Goal: Information Seeking & Learning: Learn about a topic

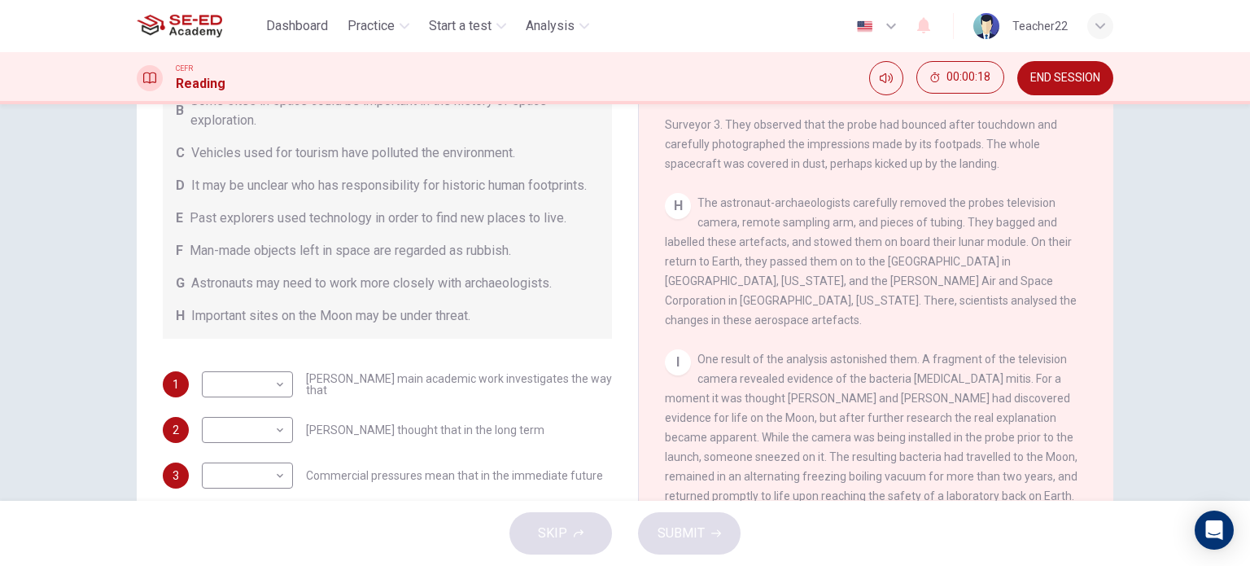
scroll to position [247, 0]
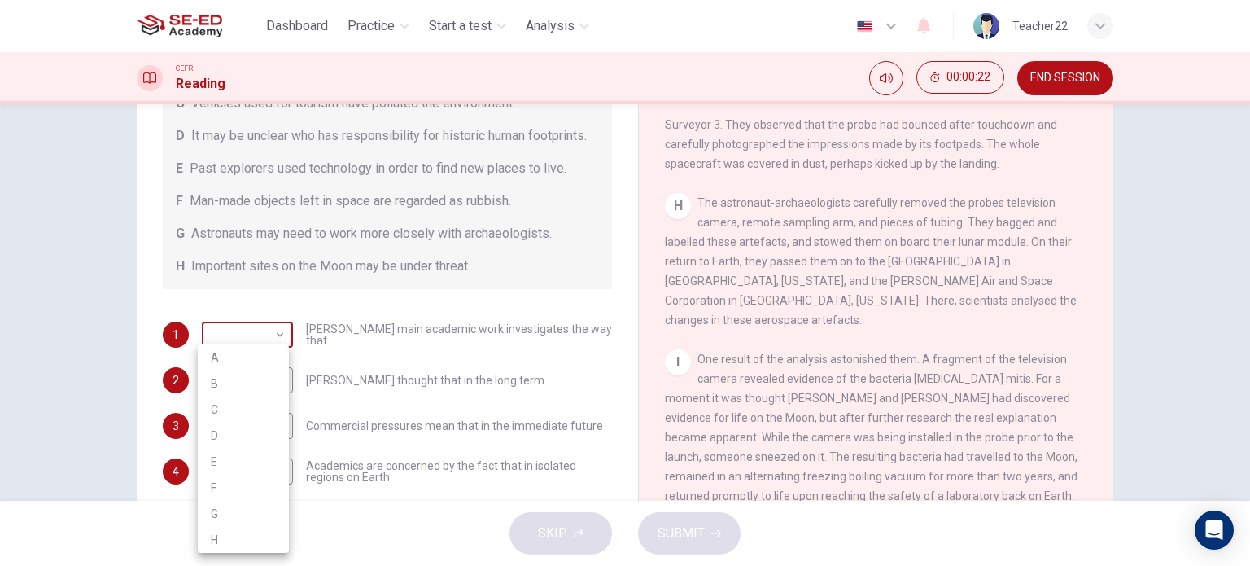
click at [257, 324] on body "This site uses cookies, as explained in our Privacy Policy . If you agree to th…" at bounding box center [625, 283] width 1250 height 566
click at [321, 327] on div at bounding box center [625, 283] width 1250 height 566
click at [273, 323] on body "This site uses cookies, as explained in our Privacy Policy . If you agree to th…" at bounding box center [625, 283] width 1250 height 566
click at [322, 325] on div at bounding box center [625, 283] width 1250 height 566
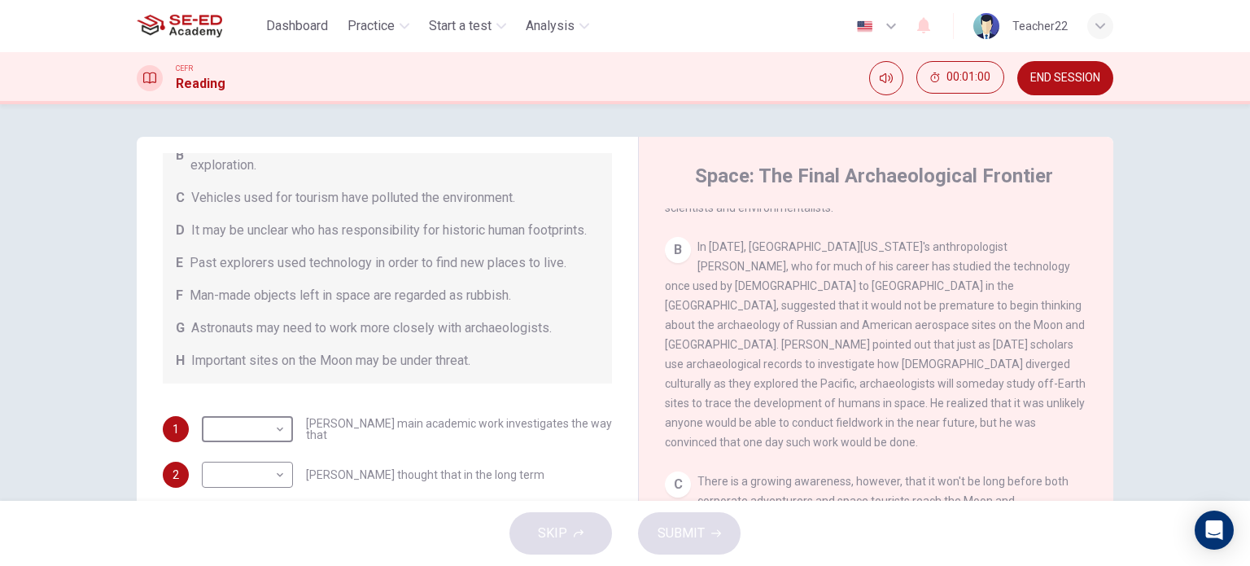
scroll to position [393, 0]
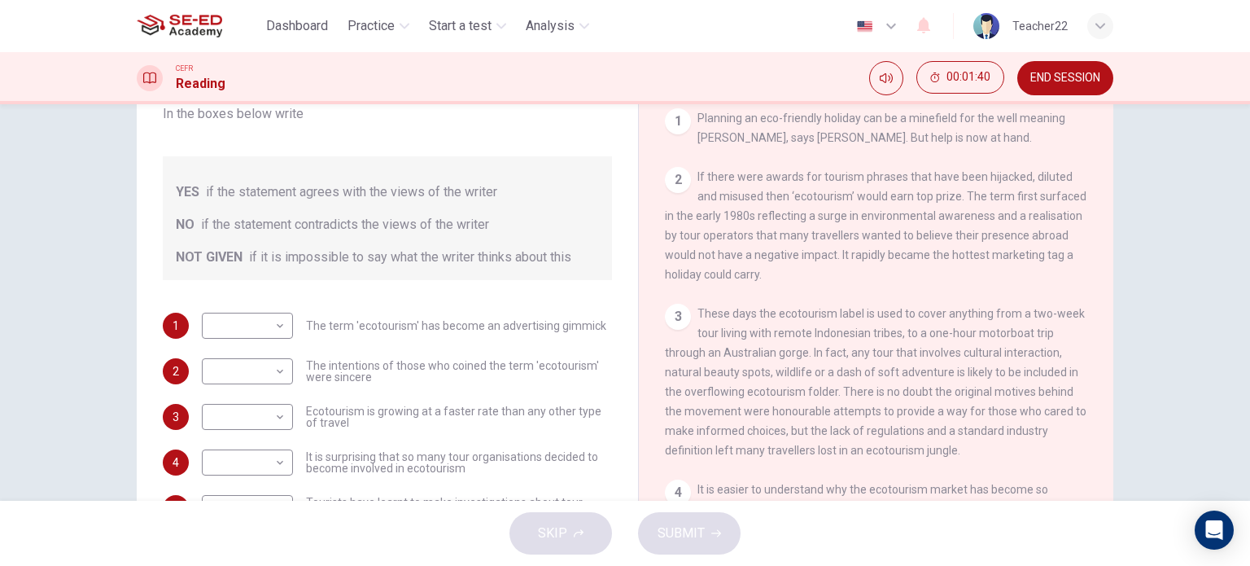
scroll to position [339, 0]
click at [256, 327] on body "This site uses cookies, as explained in our Privacy Policy . If you agree to th…" at bounding box center [625, 283] width 1250 height 566
click at [279, 322] on div at bounding box center [625, 283] width 1250 height 566
click at [261, 319] on body "This site uses cookies, as explained in our Privacy Policy . If you agree to th…" at bounding box center [625, 283] width 1250 height 566
click at [257, 349] on li "YES" at bounding box center [243, 351] width 91 height 26
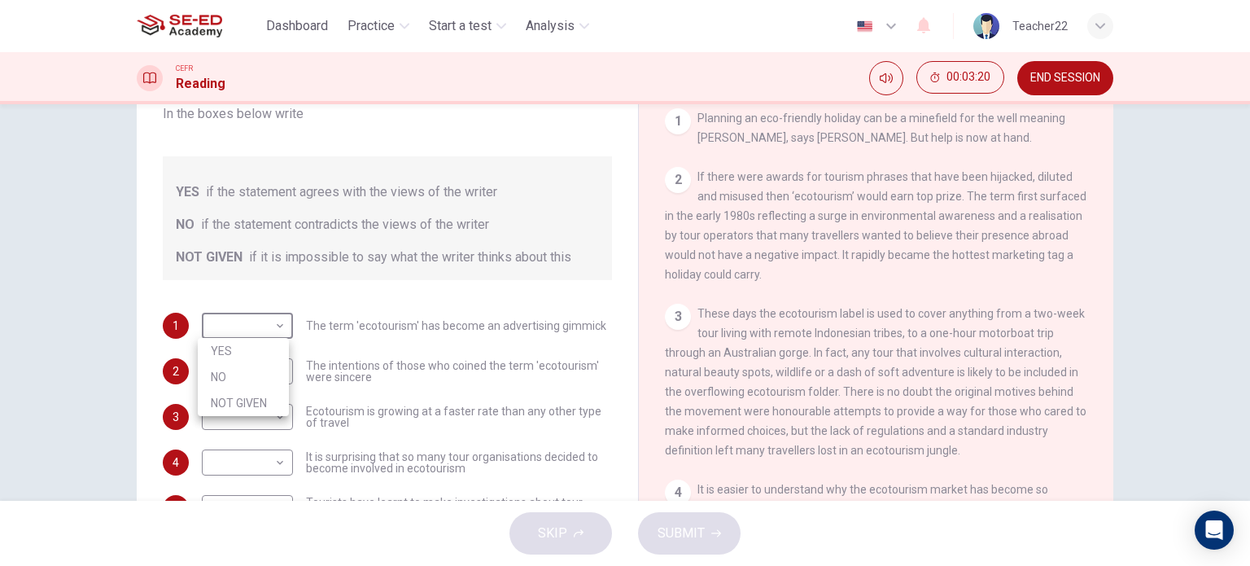
type input "YES"
drag, startPoint x: 264, startPoint y: 363, endPoint x: 262, endPoint y: 374, distance: 10.7
click at [264, 367] on body "This site uses cookies, as explained in our Privacy Policy . If you agree to th…" at bounding box center [625, 283] width 1250 height 566
click at [566, 362] on div at bounding box center [625, 283] width 1250 height 566
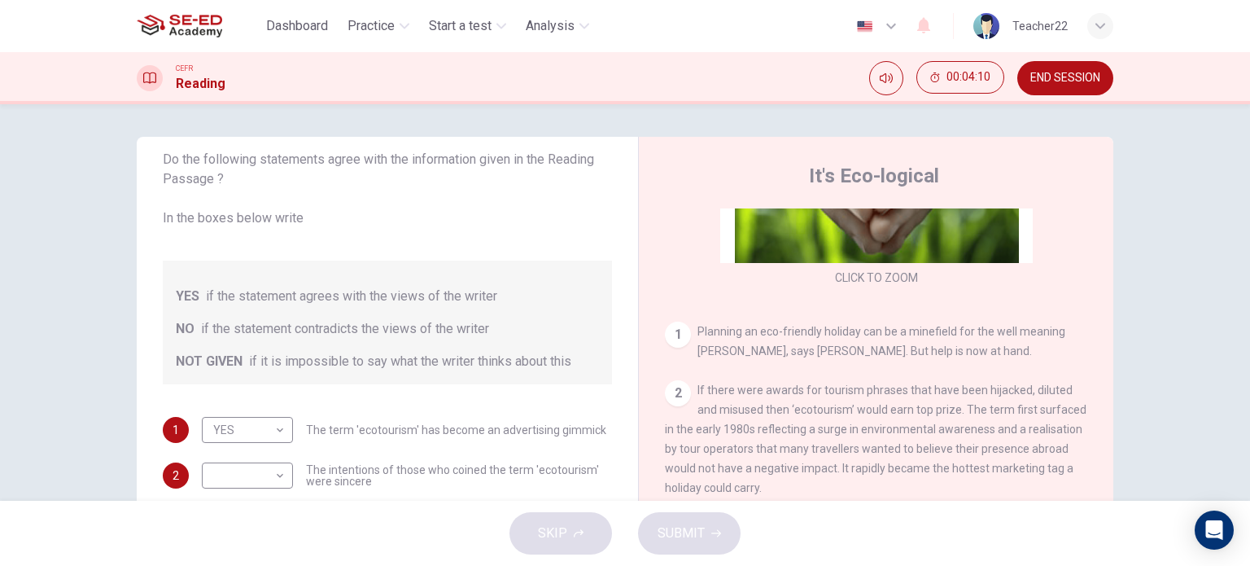
scroll to position [276, 0]
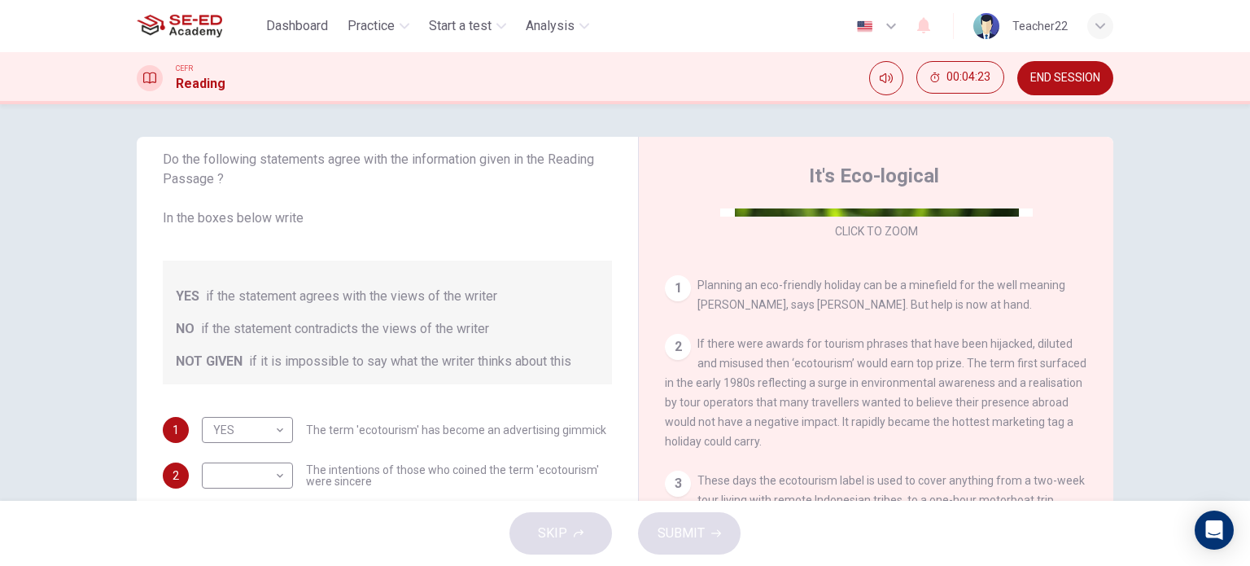
drag, startPoint x: 692, startPoint y: 335, endPoint x: 668, endPoint y: 261, distance: 77.8
click at [701, 317] on div "CLICK TO ZOOM Click to Zoom 1 Planning an eco-friendly holiday can be a minefie…" at bounding box center [887, 455] width 444 height 494
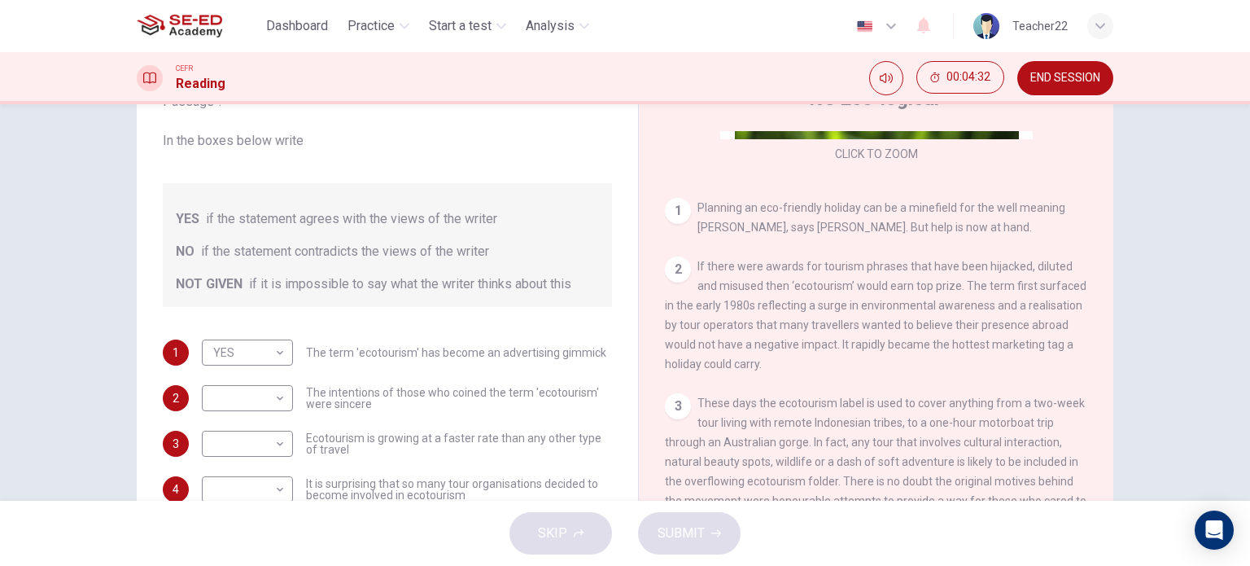
scroll to position [81, 0]
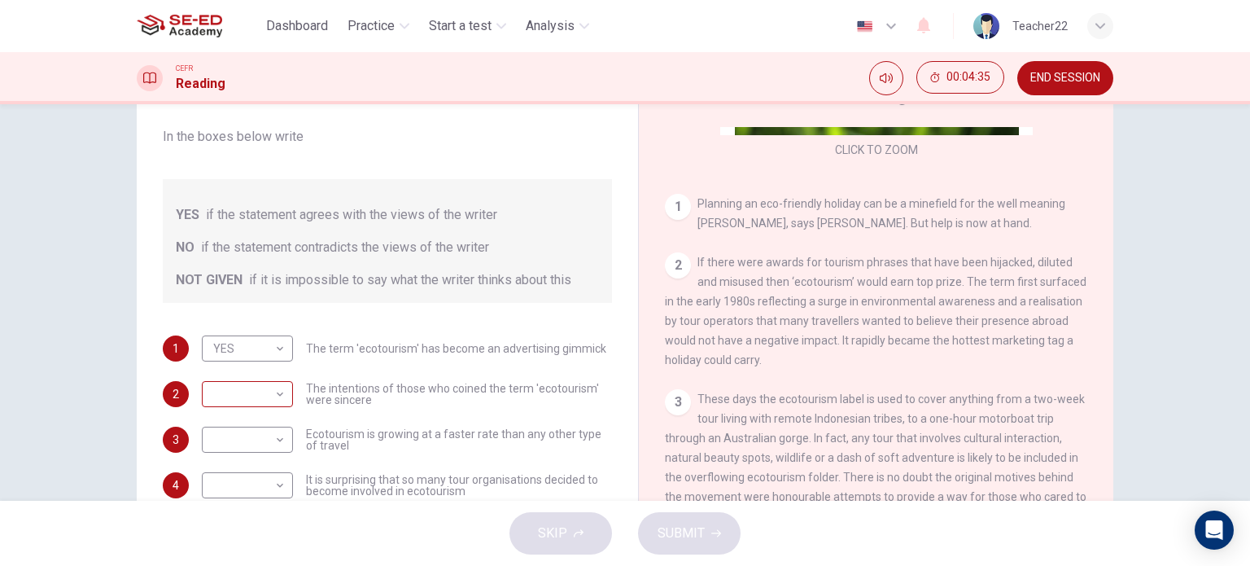
click at [257, 389] on body "This site uses cookies, as explained in our Privacy Policy . If you agree to th…" at bounding box center [625, 283] width 1250 height 566
drag, startPoint x: 216, startPoint y: 436, endPoint x: 206, endPoint y: 457, distance: 22.6
click at [209, 449] on li "NO" at bounding box center [243, 445] width 91 height 26
type input "NO"
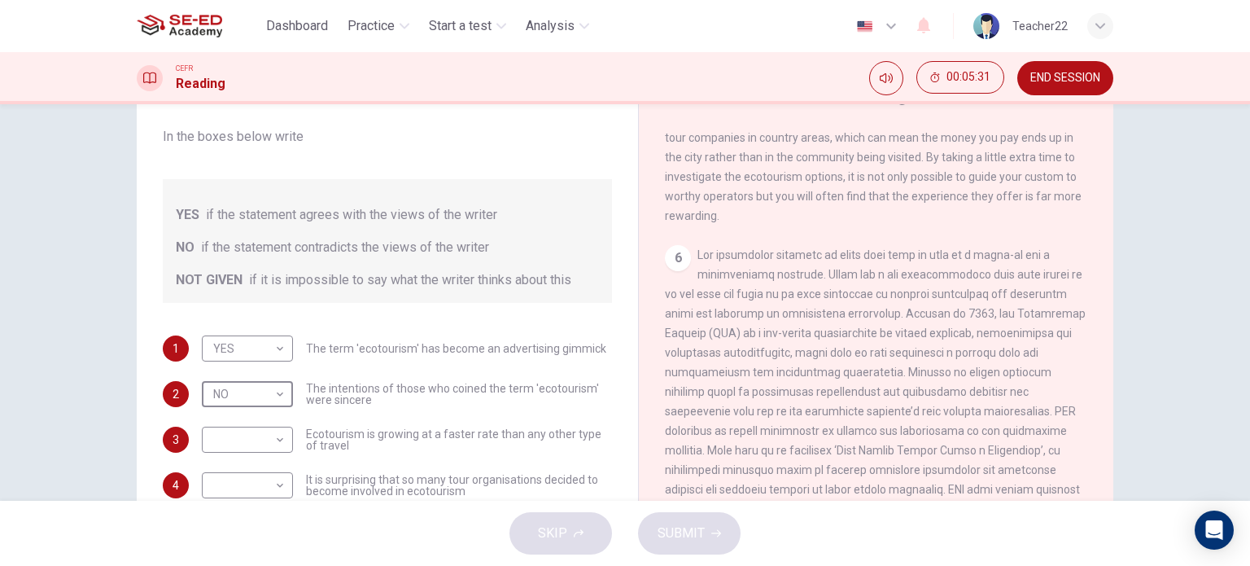
scroll to position [1090, 0]
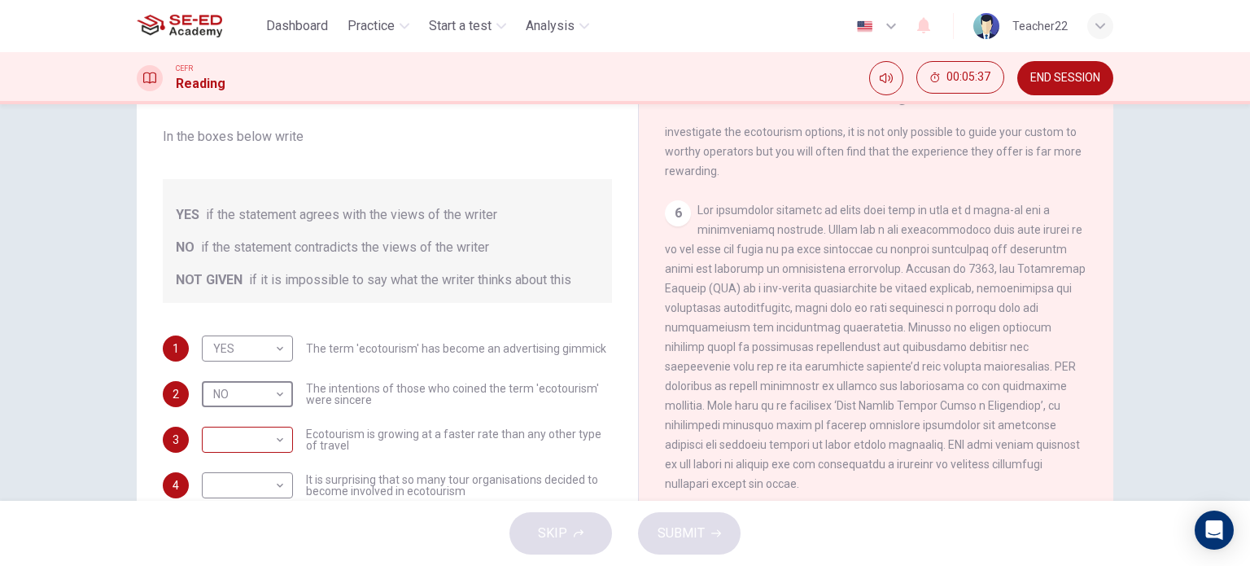
click at [233, 517] on body "This site uses cookies, as explained in our Privacy Policy . If you agree to th…" at bounding box center [625, 283] width 1250 height 566
click at [370, 410] on div at bounding box center [625, 283] width 1250 height 566
click at [261, 465] on body "This site uses cookies, as explained in our Privacy Policy . If you agree to th…" at bounding box center [625, 283] width 1250 height 566
click at [261, 463] on li "YES" at bounding box center [243, 465] width 91 height 26
type input "YES"
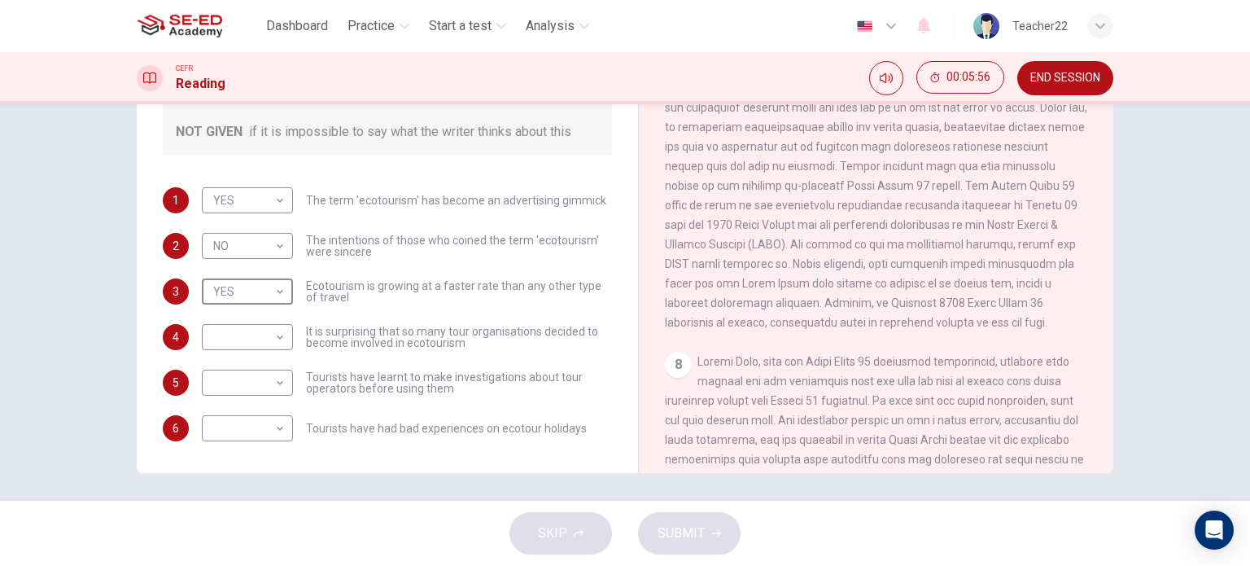
scroll to position [234, 0]
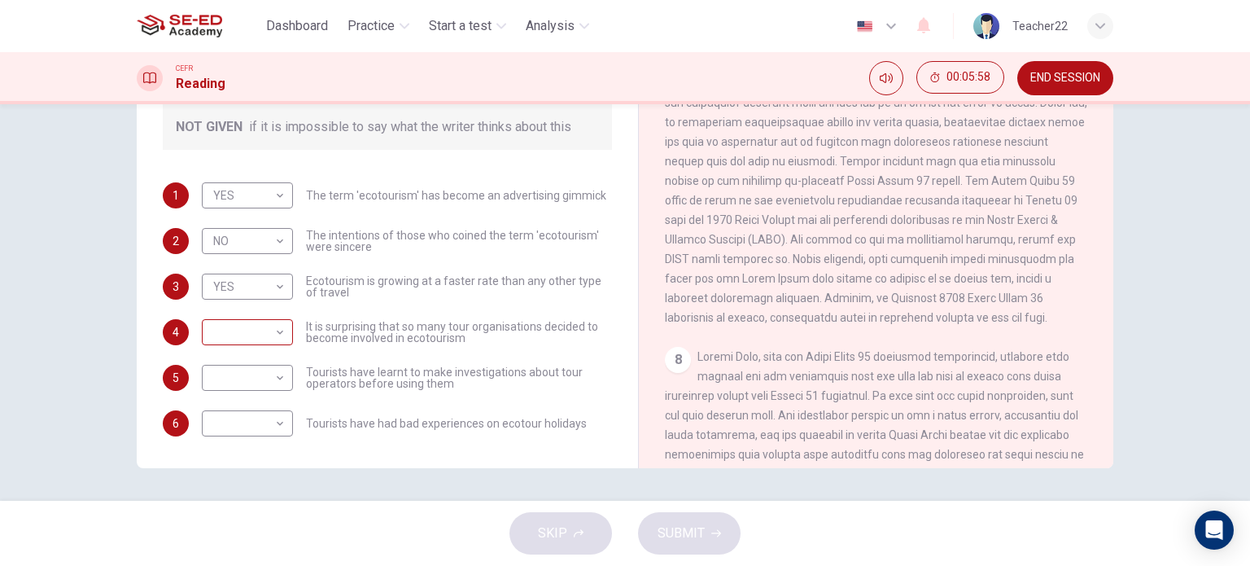
click at [283, 321] on div "​ ​" at bounding box center [247, 332] width 91 height 26
click at [264, 339] on body "This site uses cookies, as explained in our Privacy Policy . If you agree to th…" at bounding box center [625, 283] width 1250 height 566
click at [248, 348] on li "YES" at bounding box center [243, 357] width 91 height 26
type input "YES"
click at [241, 420] on body "This site uses cookies, as explained in our Privacy Policy . If you agree to th…" at bounding box center [625, 283] width 1250 height 566
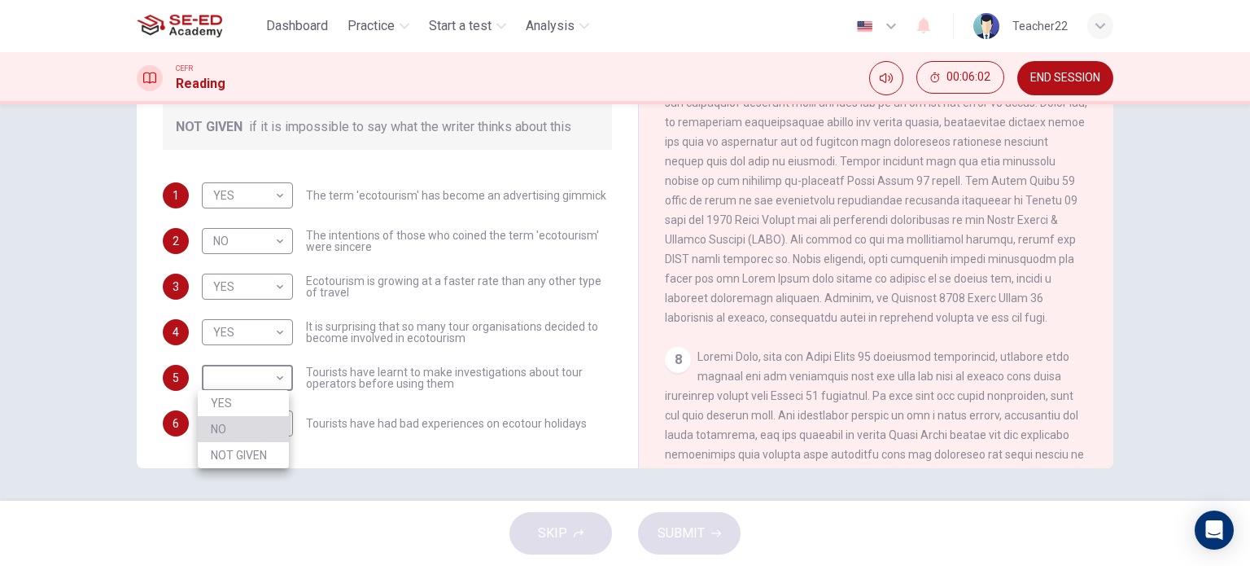
click at [247, 424] on li "NO" at bounding box center [243, 429] width 91 height 26
type input "NO"
click at [247, 425] on body "This site uses cookies, as explained in our Privacy Policy . If you agree to th…" at bounding box center [625, 283] width 1250 height 566
click at [584, 374] on div at bounding box center [625, 283] width 1250 height 566
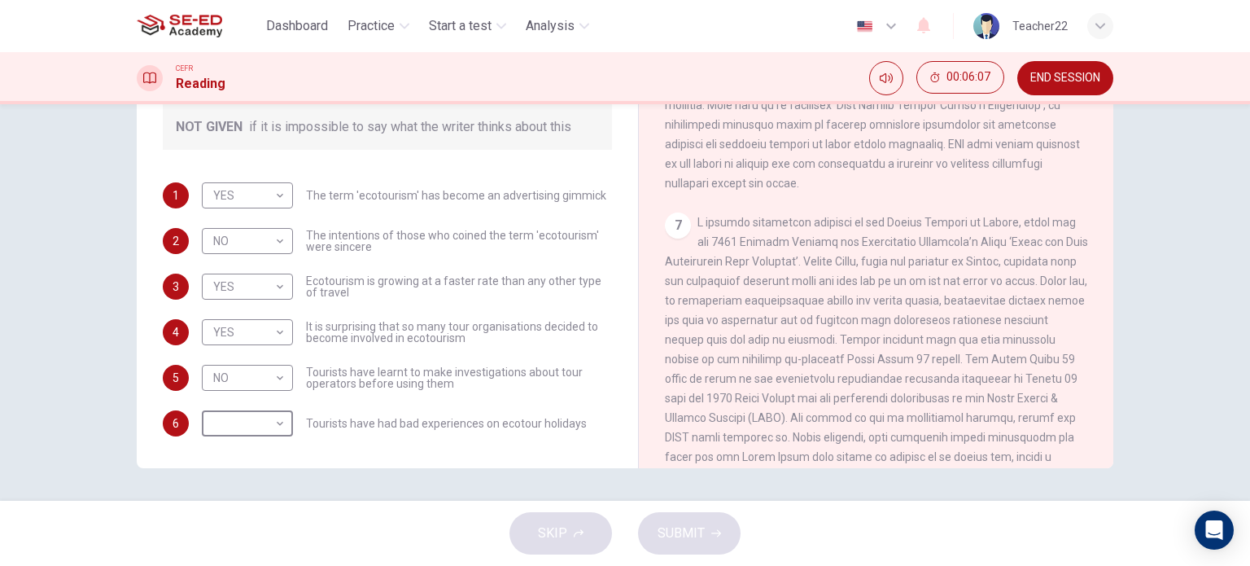
scroll to position [1171, 0]
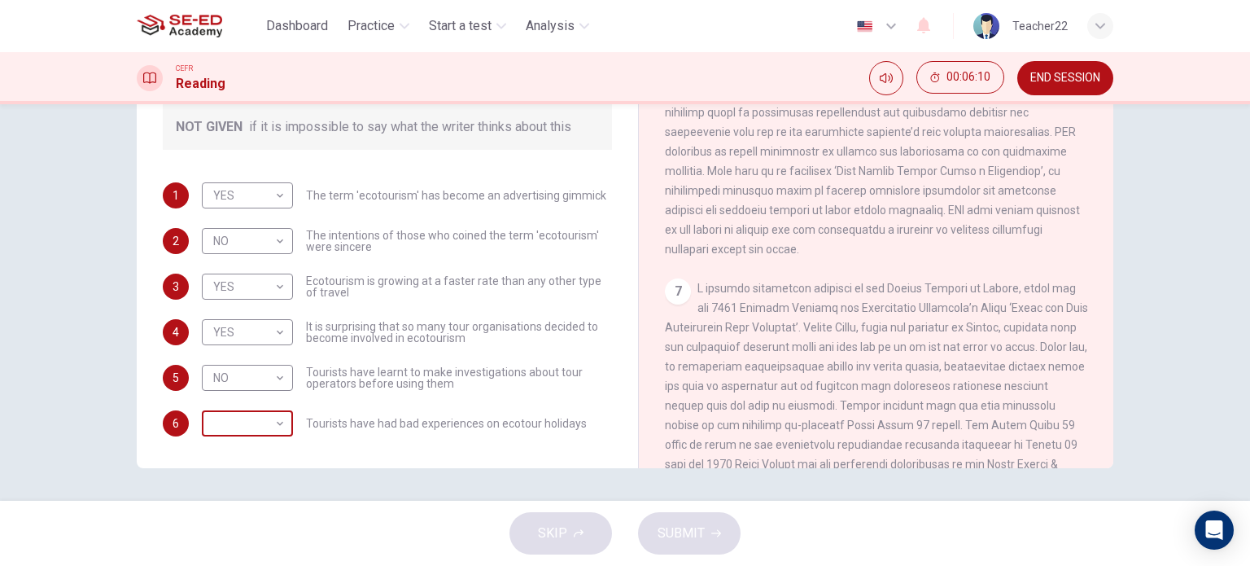
click at [260, 427] on body "This site uses cookies, as explained in our Privacy Policy . If you agree to th…" at bounding box center [625, 283] width 1250 height 566
click at [230, 445] on li "YES" at bounding box center [243, 449] width 91 height 26
click at [234, 432] on body "This site uses cookies, as explained in our Privacy Policy . If you agree to th…" at bounding box center [625, 283] width 1250 height 566
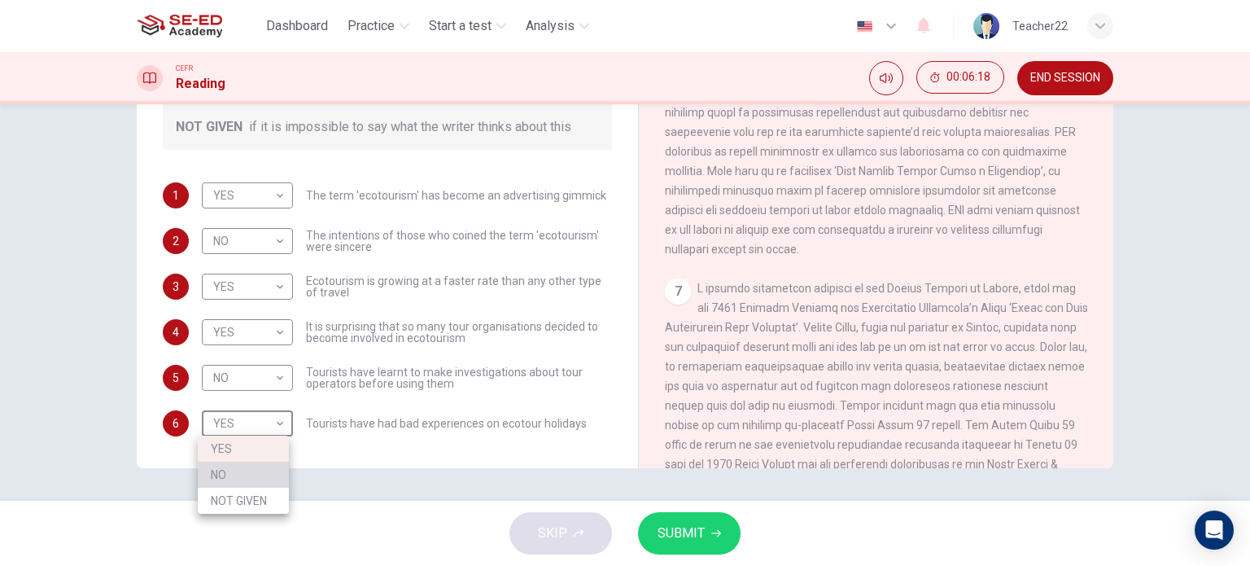
click at [247, 467] on li "NO" at bounding box center [243, 475] width 91 height 26
type input "NO"
click at [248, 396] on body "This site uses cookies, as explained in our Privacy Policy . If you agree to th…" at bounding box center [625, 283] width 1250 height 566
click at [271, 458] on li "NOT GIVEN" at bounding box center [243, 455] width 91 height 26
type input "NOT GIVEN"
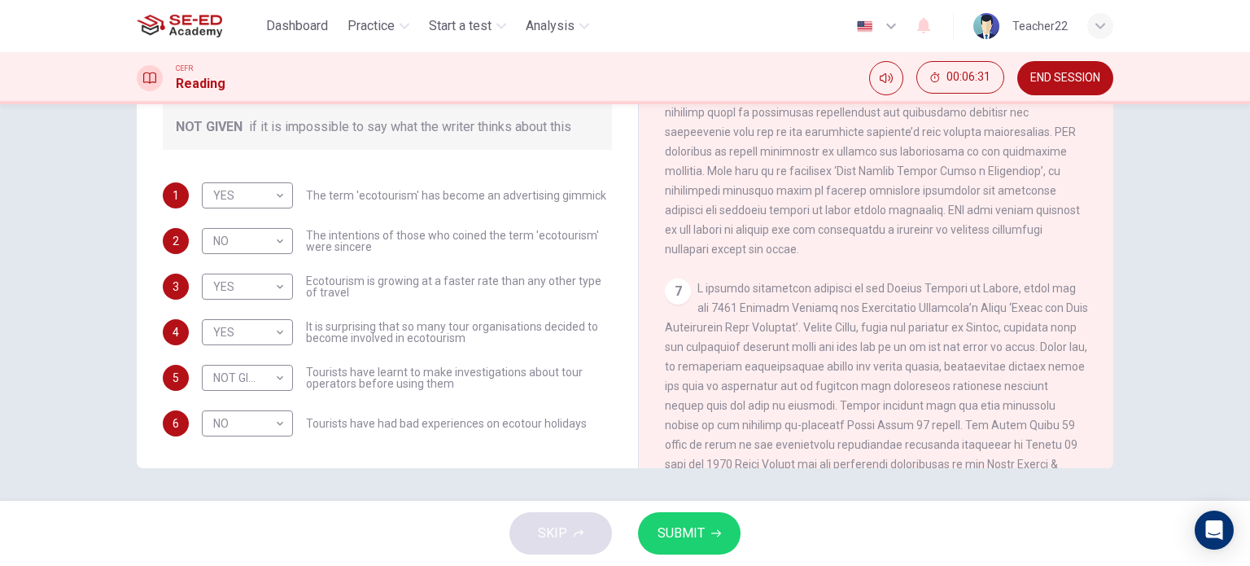
click at [680, 556] on div "SKIP SUBMIT" at bounding box center [625, 533] width 1250 height 65
click at [700, 549] on button "SUBMIT" at bounding box center [689, 533] width 103 height 42
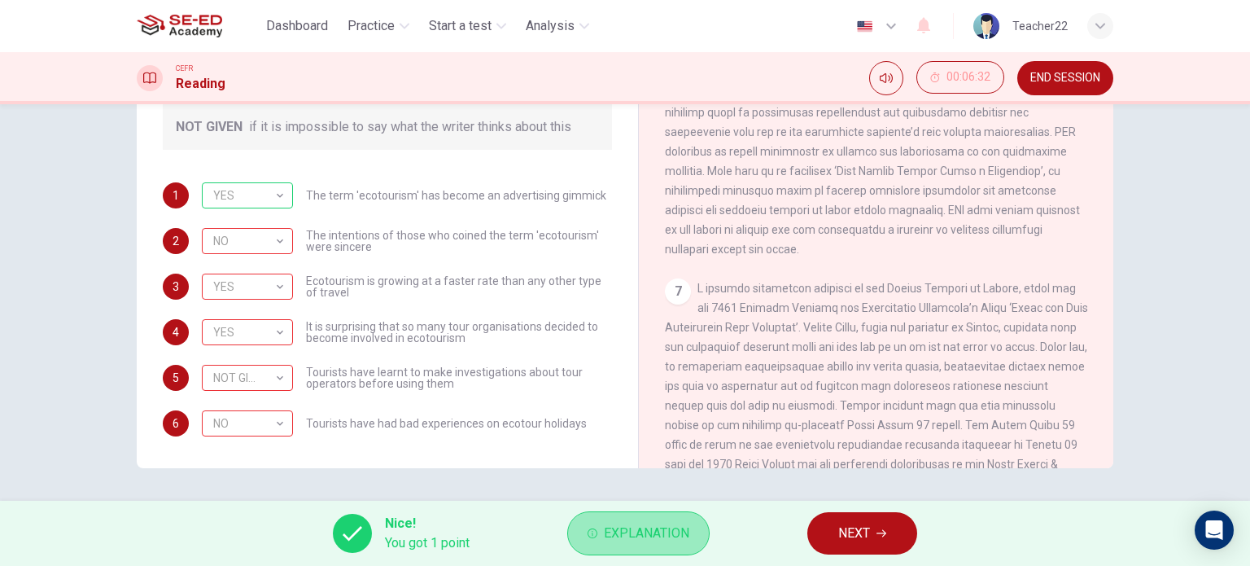
click at [661, 543] on span "Explanation" at bounding box center [646, 533] width 85 height 23
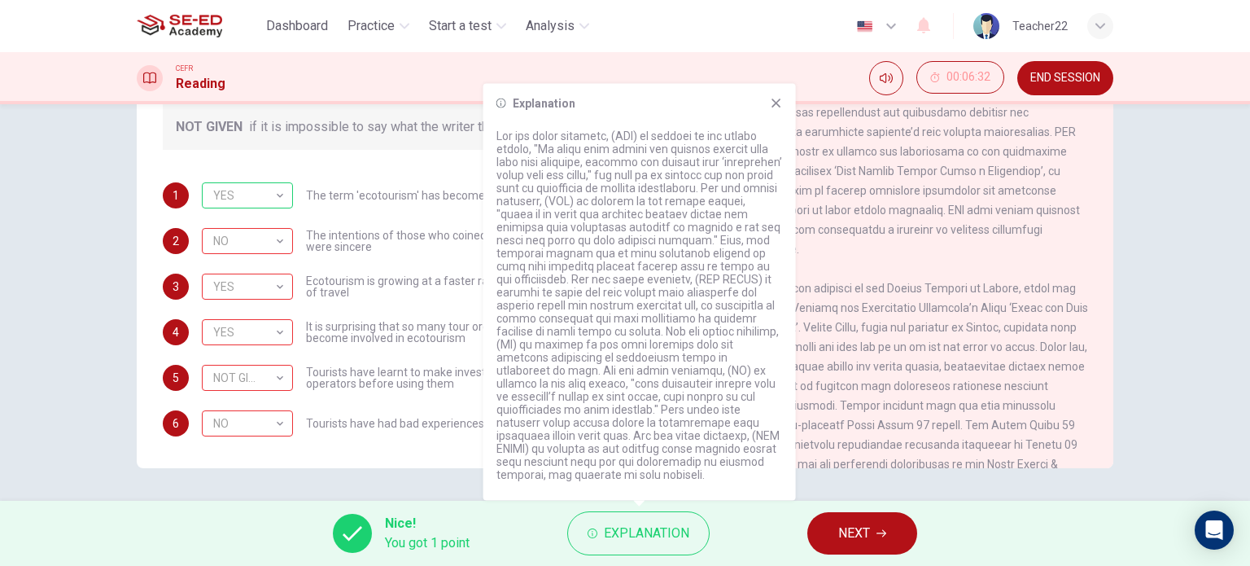
drag, startPoint x: 557, startPoint y: 147, endPoint x: 645, endPoint y: 154, distance: 88.2
click at [664, 144] on p at bounding box center [640, 305] width 287 height 352
drag, startPoint x: 546, startPoint y: 125, endPoint x: 648, endPoint y: 145, distance: 103.8
click at [649, 135] on p at bounding box center [640, 305] width 287 height 352
drag, startPoint x: 565, startPoint y: 195, endPoint x: 703, endPoint y: 202, distance: 138.6
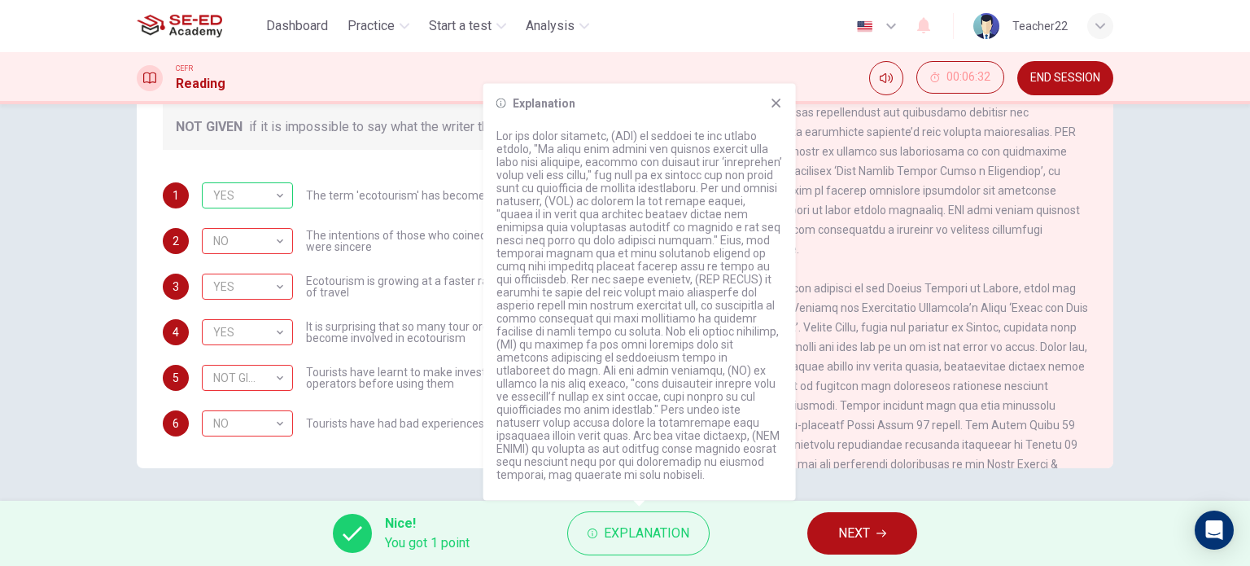
click at [697, 208] on p at bounding box center [640, 305] width 287 height 352
click at [847, 538] on span "NEXT" at bounding box center [855, 533] width 32 height 23
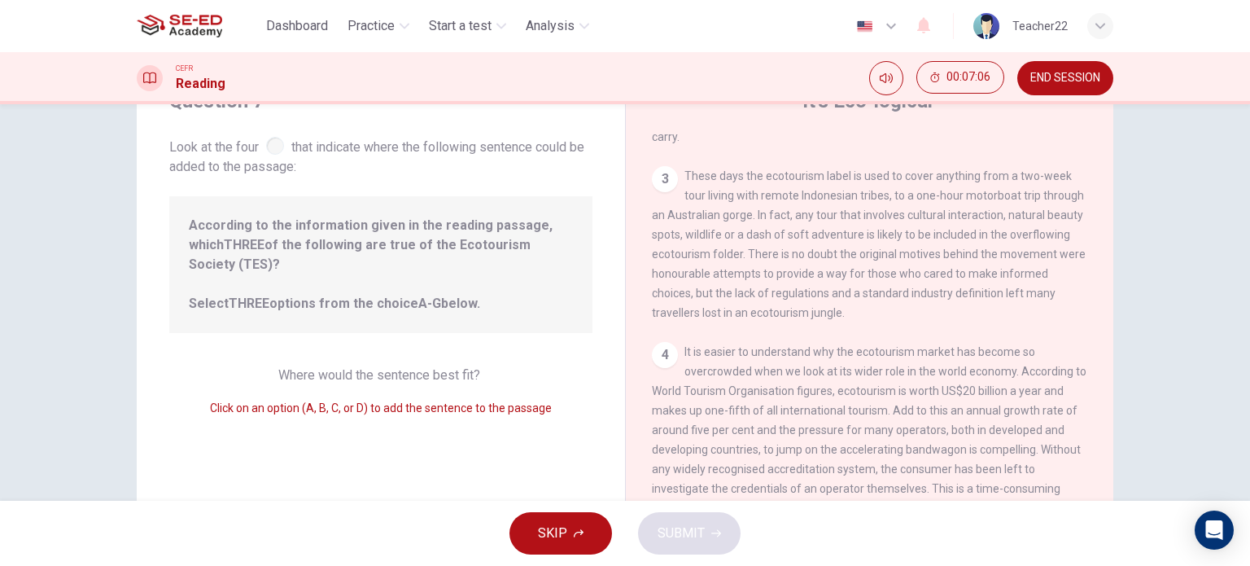
scroll to position [0, 0]
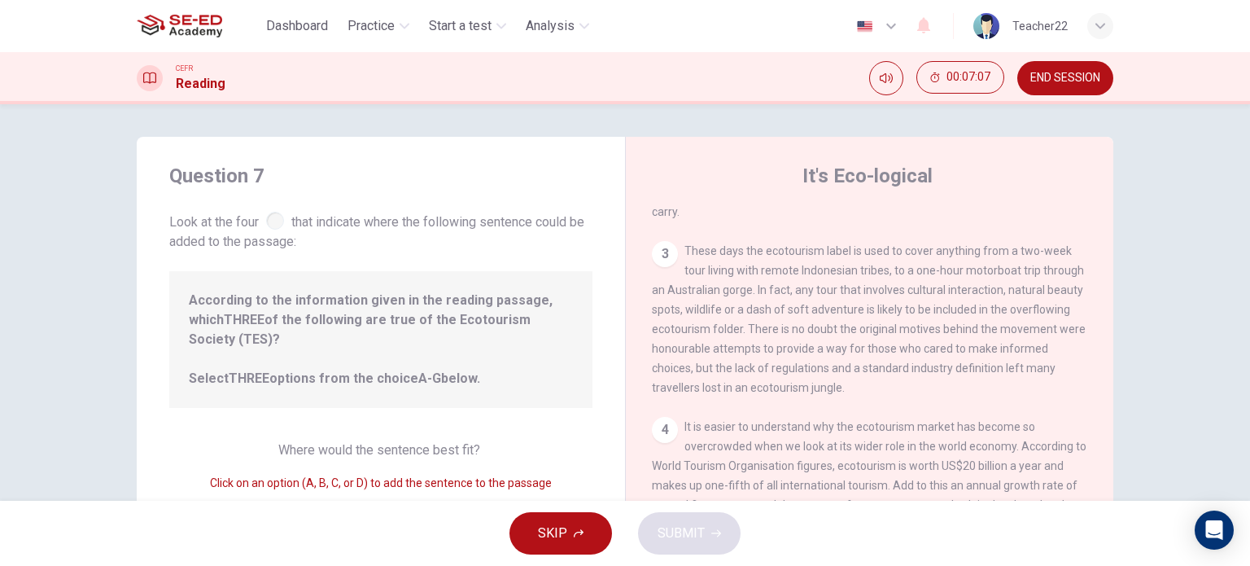
click at [253, 294] on span "According to the information given in the reading passage, which THREE of the f…" at bounding box center [381, 340] width 384 height 98
click at [296, 354] on span "According to the information given in the reading passage, which THREE of the f…" at bounding box center [381, 340] width 384 height 98
click at [296, 357] on span "According to the information given in the reading passage, which THREE of the f…" at bounding box center [381, 340] width 384 height 98
click at [663, 252] on div "3" at bounding box center [665, 254] width 26 height 26
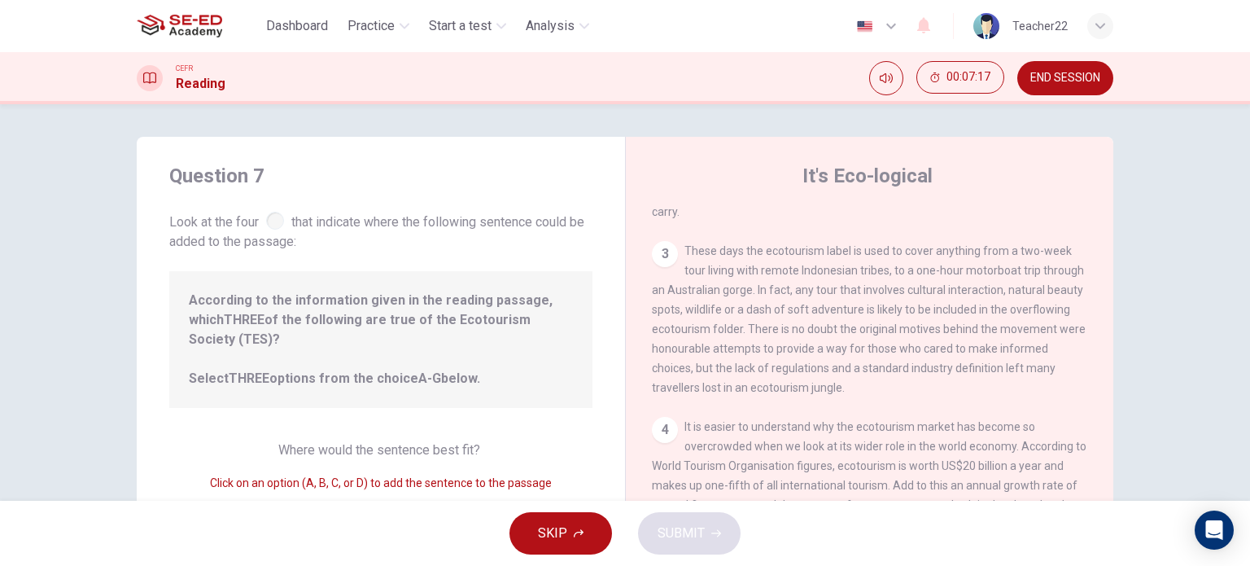
drag, startPoint x: 663, startPoint y: 253, endPoint x: 674, endPoint y: 313, distance: 61.3
click at [663, 256] on div "3" at bounding box center [665, 254] width 26 height 26
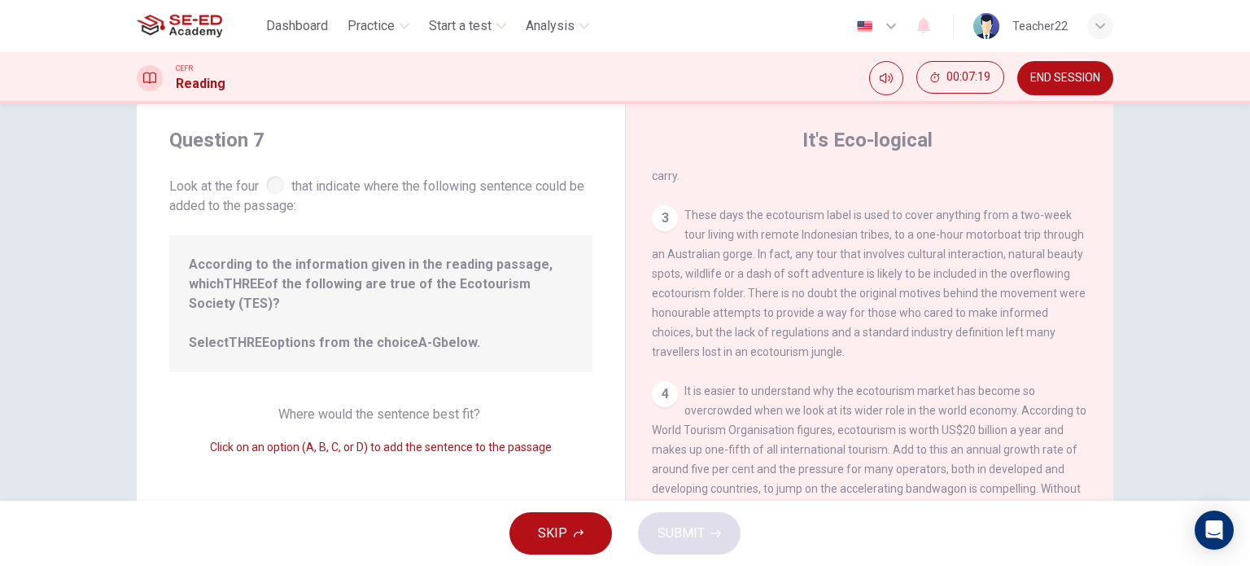
scroll to position [81, 0]
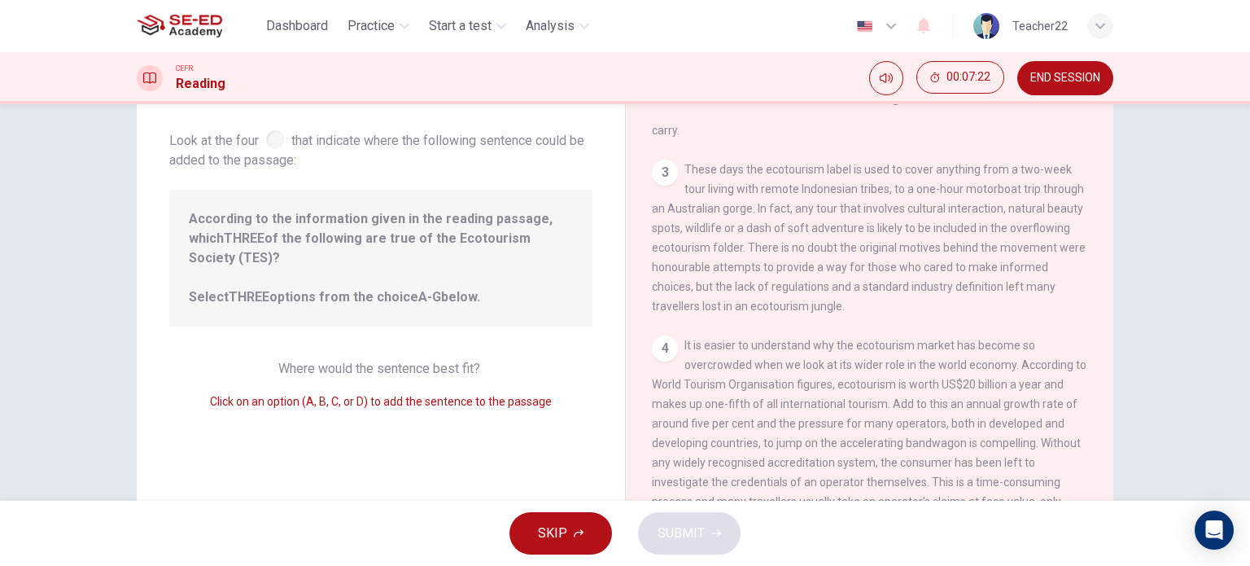
click at [319, 395] on span "Click on an option (A, B, C, or D) to add the sentence to the passage" at bounding box center [381, 401] width 342 height 13
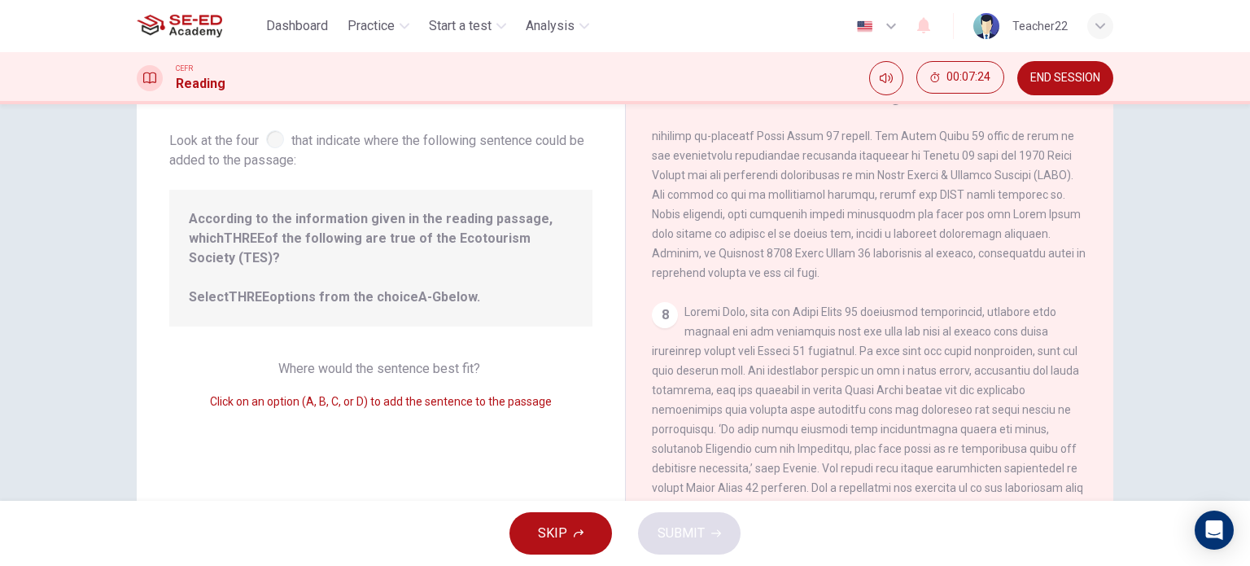
scroll to position [1283, 0]
drag, startPoint x: 490, startPoint y: 281, endPoint x: 551, endPoint y: 250, distance: 68.4
click at [550, 275] on span "According to the information given in the reading passage, which THREE of the f…" at bounding box center [381, 258] width 384 height 98
click at [269, 152] on span "Look at the four that indicate where the following sentence could be added to t…" at bounding box center [380, 148] width 423 height 43
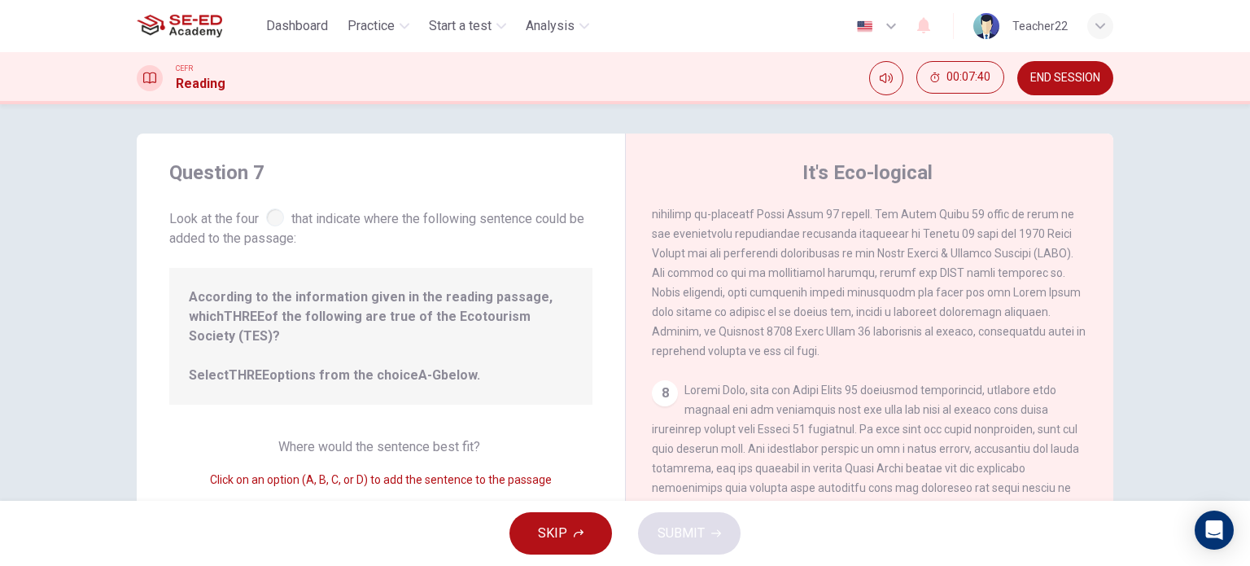
scroll to position [0, 0]
click at [652, 373] on div "1 Planning an eco-friendly holiday can be a minefield for the well meaning trav…" at bounding box center [881, 442] width 458 height 468
click at [657, 387] on div "8" at bounding box center [665, 396] width 26 height 26
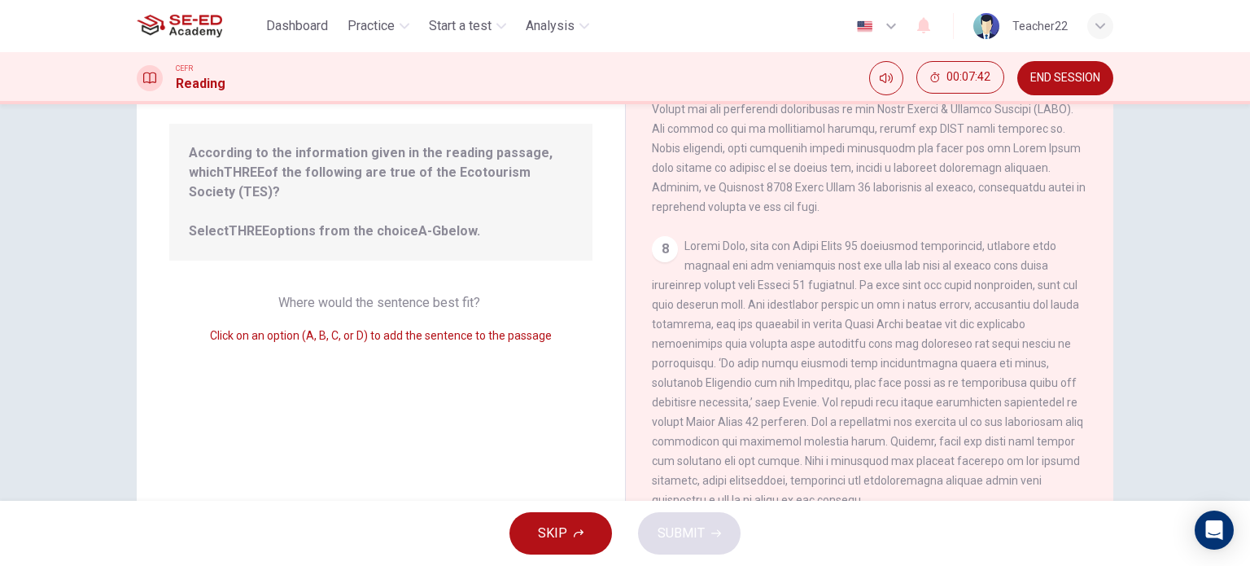
scroll to position [163, 0]
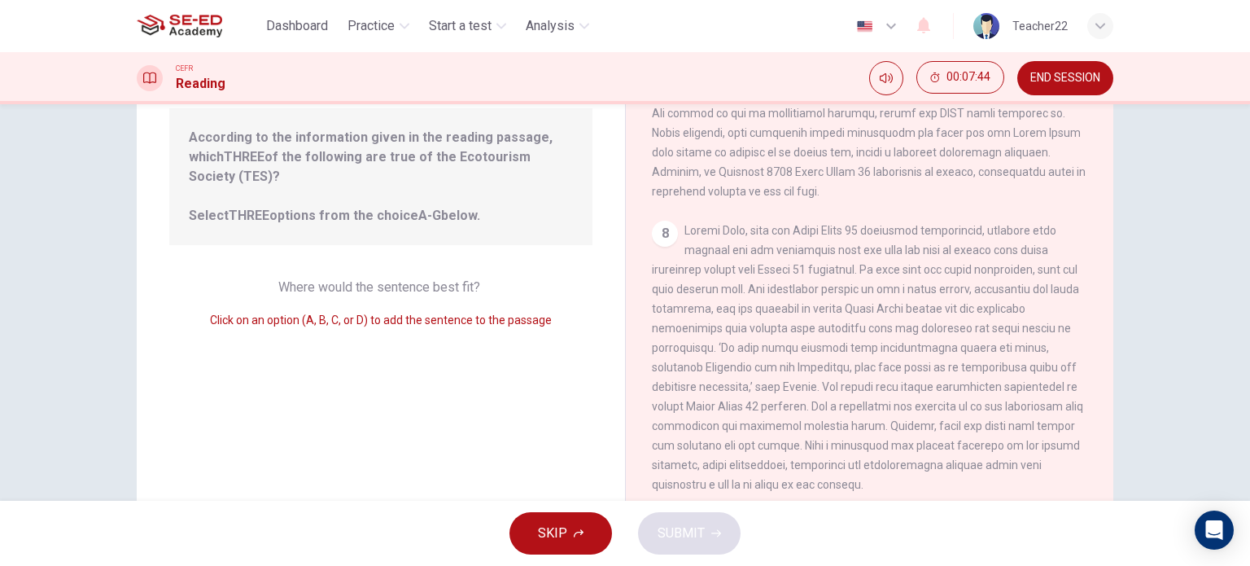
drag, startPoint x: 252, startPoint y: 294, endPoint x: 323, endPoint y: 311, distance: 72.9
click at [323, 310] on div "Click on an option (A, B, C, or D) to add the sentence to the passage" at bounding box center [380, 320] width 423 height 20
drag, startPoint x: 326, startPoint y: 303, endPoint x: 394, endPoint y: 292, distance: 69.2
click at [394, 310] on div "Click on an option (A, B, C, or D) to add the sentence to the passage" at bounding box center [380, 320] width 423 height 20
drag, startPoint x: 401, startPoint y: 297, endPoint x: 520, endPoint y: 302, distance: 119.8
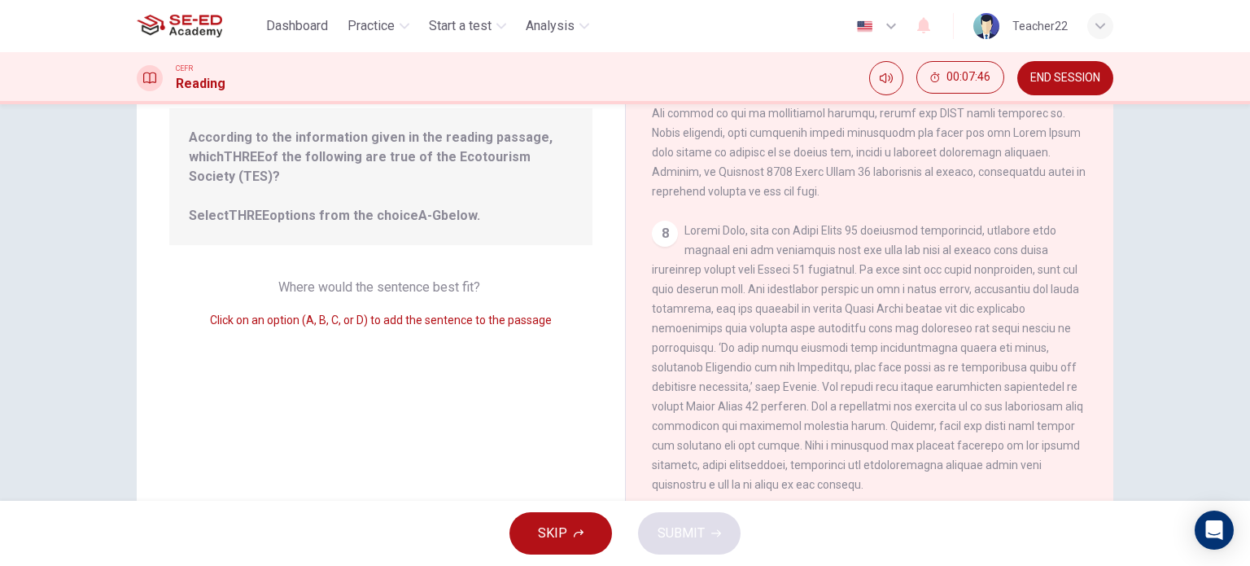
click at [520, 313] on span "Click on an option (A, B, C, or D) to add the sentence to the passage" at bounding box center [381, 319] width 342 height 13
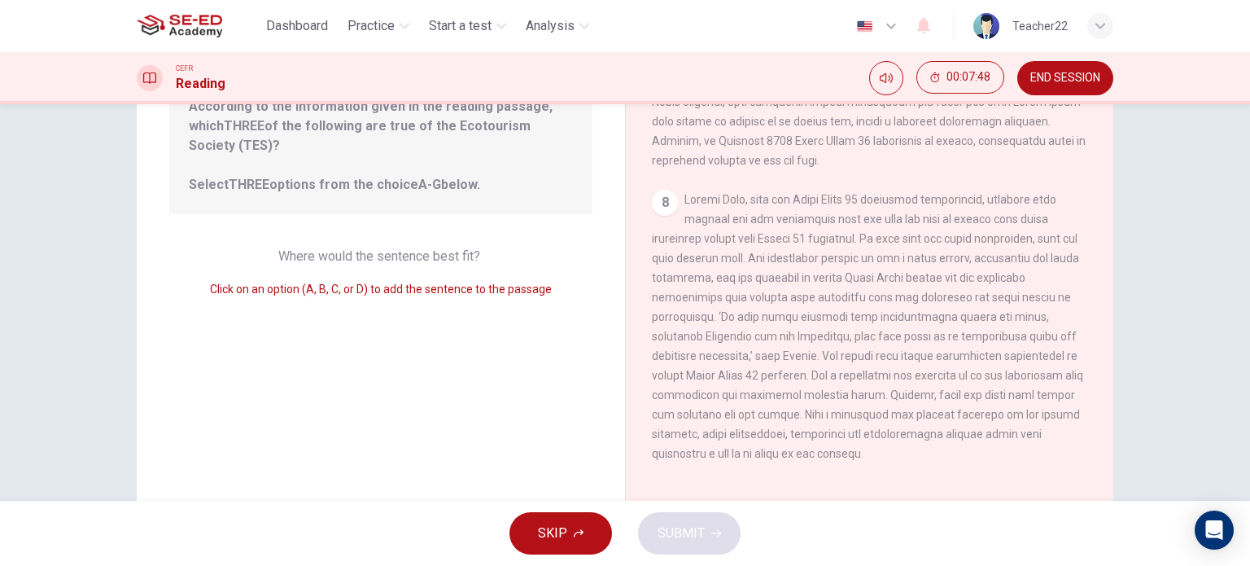
scroll to position [234, 0]
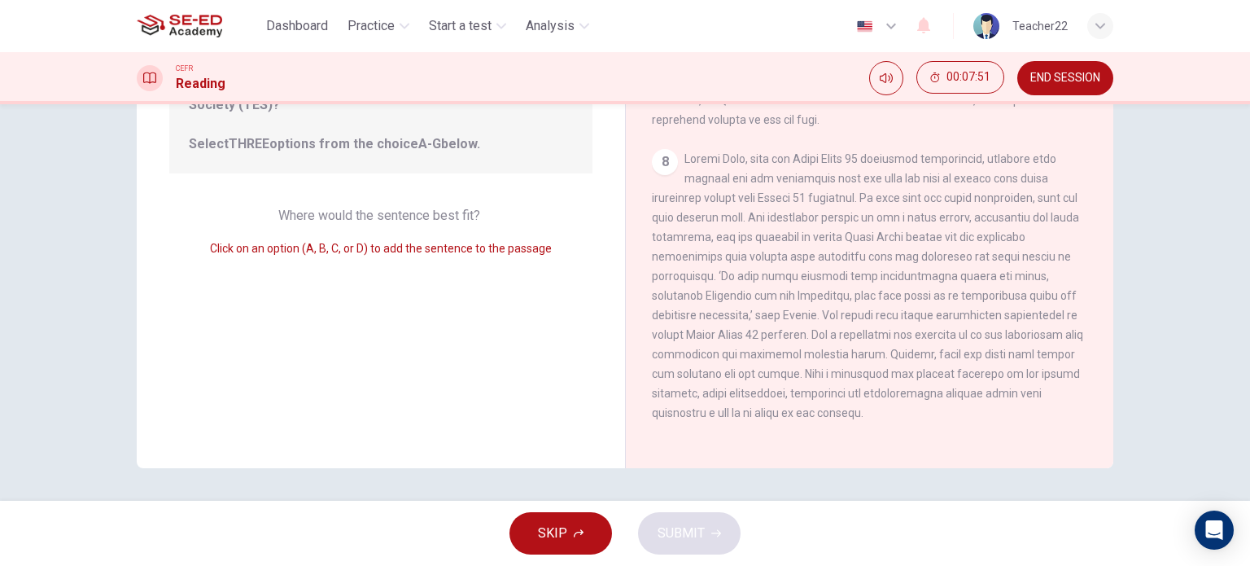
click at [681, 528] on div "SKIP SUBMIT" at bounding box center [625, 533] width 1250 height 65
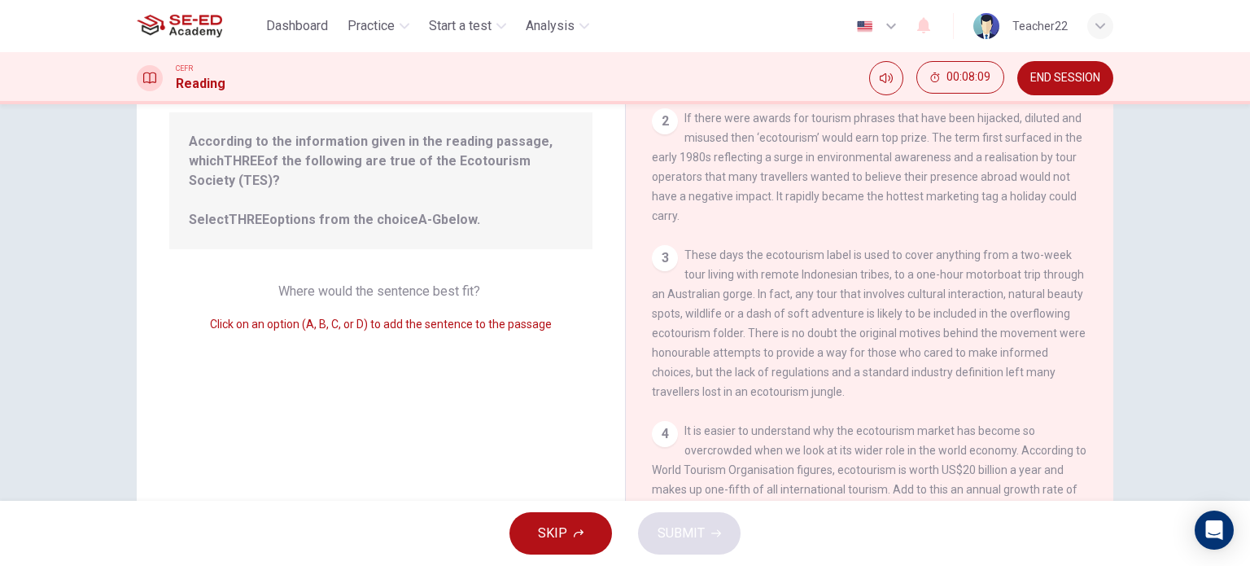
scroll to position [163, 0]
drag, startPoint x: 331, startPoint y: 358, endPoint x: 339, endPoint y: 348, distance: 13.4
click at [339, 348] on div "Question 7 Look at the four that indicate where the following sentence could be…" at bounding box center [381, 257] width 488 height 566
click at [221, 188] on span "According to the information given in the reading passage, which THREE of the f…" at bounding box center [381, 177] width 384 height 98
drag, startPoint x: 221, startPoint y: 184, endPoint x: 274, endPoint y: 228, distance: 68.8
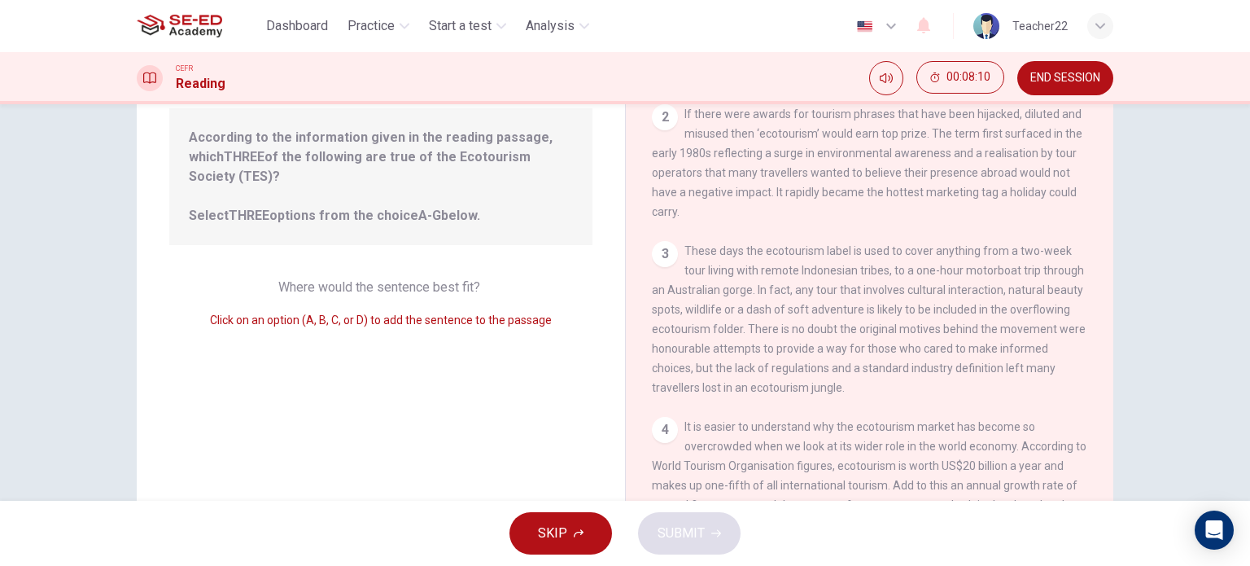
click at [274, 226] on div "Question 7 Look at the four that indicate where the following sentence could be…" at bounding box center [381, 257] width 488 height 566
click at [275, 227] on div "Question 7 Look at the four that indicate where the following sentence could be…" at bounding box center [381, 257] width 488 height 566
click at [296, 279] on span "Where would the sentence best fit?" at bounding box center [380, 286] width 205 height 15
click at [309, 284] on div "Where would the sentence best fit? Click on an option (A, B, C, or D) to add th…" at bounding box center [380, 304] width 423 height 52
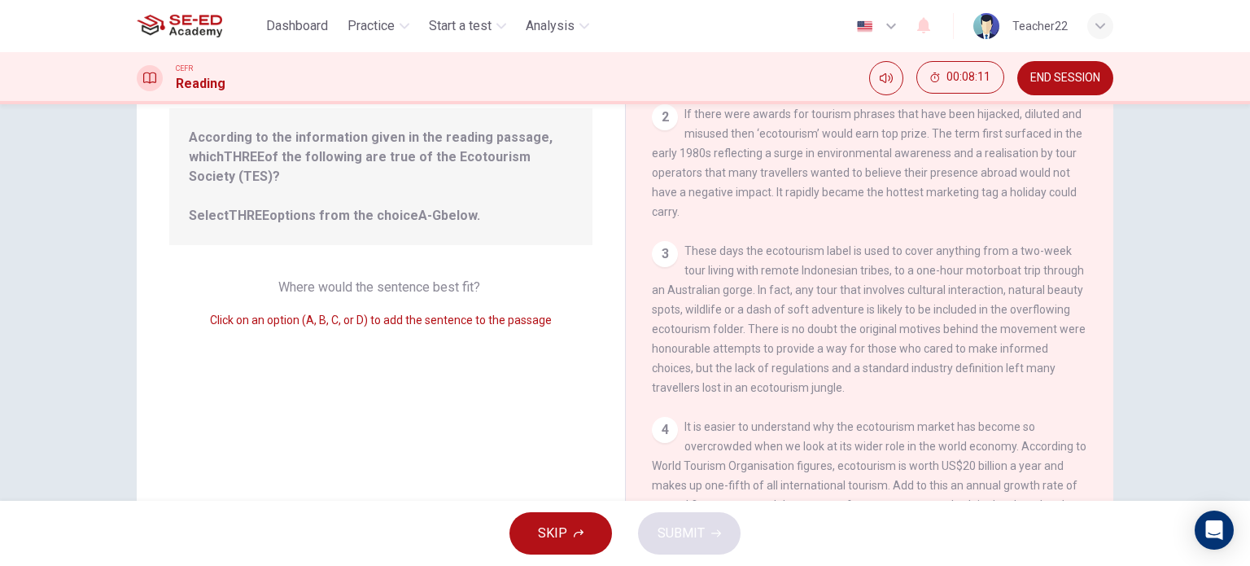
click at [309, 282] on div "Where would the sentence best fit? Click on an option (A, B, C, or D) to add th…" at bounding box center [380, 304] width 423 height 52
drag, startPoint x: 309, startPoint y: 284, endPoint x: 313, endPoint y: 294, distance: 10.3
click at [313, 296] on div "Where would the sentence best fit? Click on an option (A, B, C, or D) to add th…" at bounding box center [380, 304] width 423 height 52
click at [313, 310] on div "Click on an option (A, B, C, or D) to add the sentence to the passage" at bounding box center [380, 320] width 423 height 20
drag, startPoint x: 303, startPoint y: 286, endPoint x: 234, endPoint y: 304, distance: 71.7
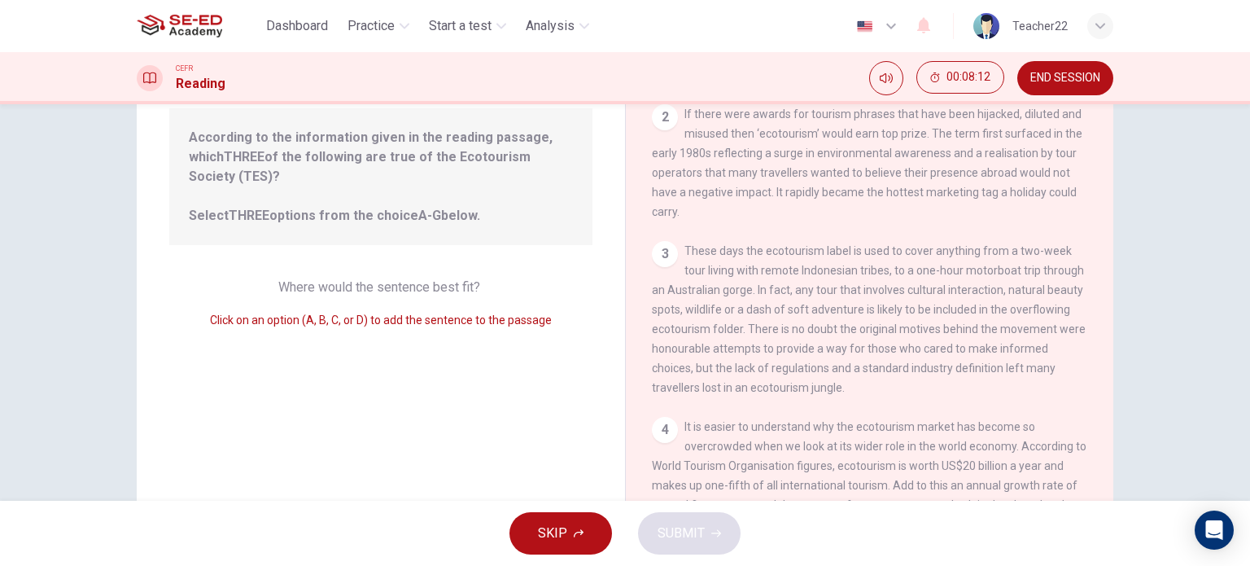
click at [290, 310] on div "Click on an option (A, B, C, or D) to add the sentence to the passage" at bounding box center [380, 320] width 423 height 20
click at [232, 313] on span "Click on an option (A, B, C, or D) to add the sentence to the passage" at bounding box center [381, 319] width 342 height 13
drag, startPoint x: 232, startPoint y: 300, endPoint x: 346, endPoint y: 297, distance: 114.0
click at [345, 313] on span "Click on an option (A, B, C, or D) to add the sentence to the passage" at bounding box center [381, 319] width 342 height 13
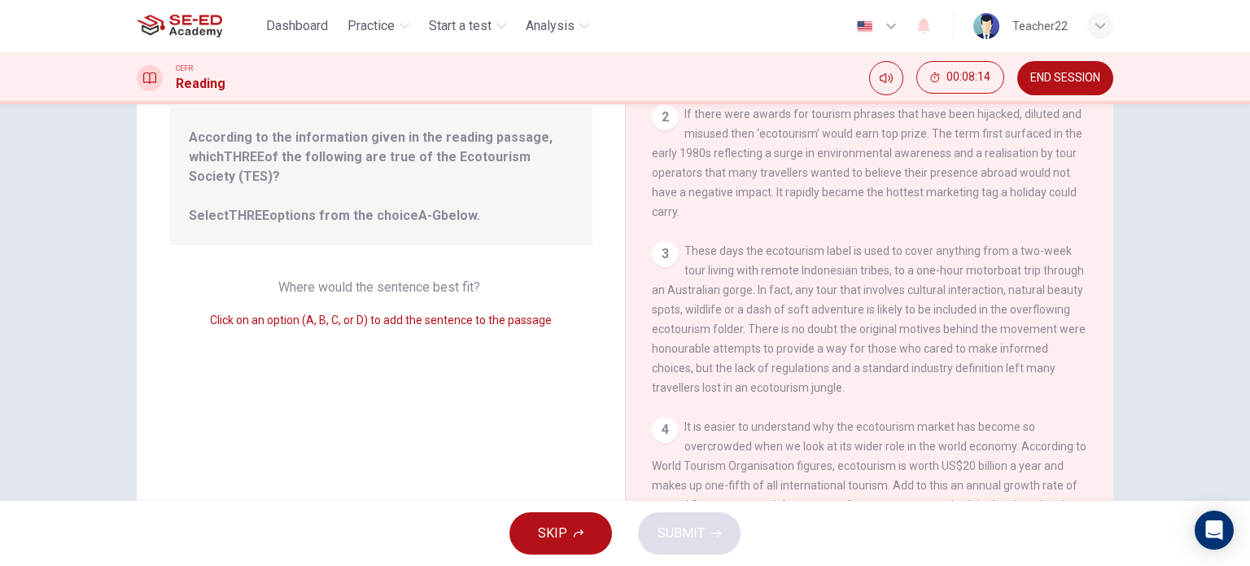
drag, startPoint x: 390, startPoint y: 296, endPoint x: 497, endPoint y: 291, distance: 107.6
click at [462, 310] on div "Click on an option (A, B, C, or D) to add the sentence to the passage" at bounding box center [380, 320] width 423 height 20
drag, startPoint x: 498, startPoint y: 291, endPoint x: 534, endPoint y: 306, distance: 39.0
click at [526, 310] on div "Click on an option (A, B, C, or D) to add the sentence to the passage" at bounding box center [380, 320] width 423 height 20
click at [534, 313] on span "Click on an option (A, B, C, or D) to add the sentence to the passage" at bounding box center [381, 319] width 342 height 13
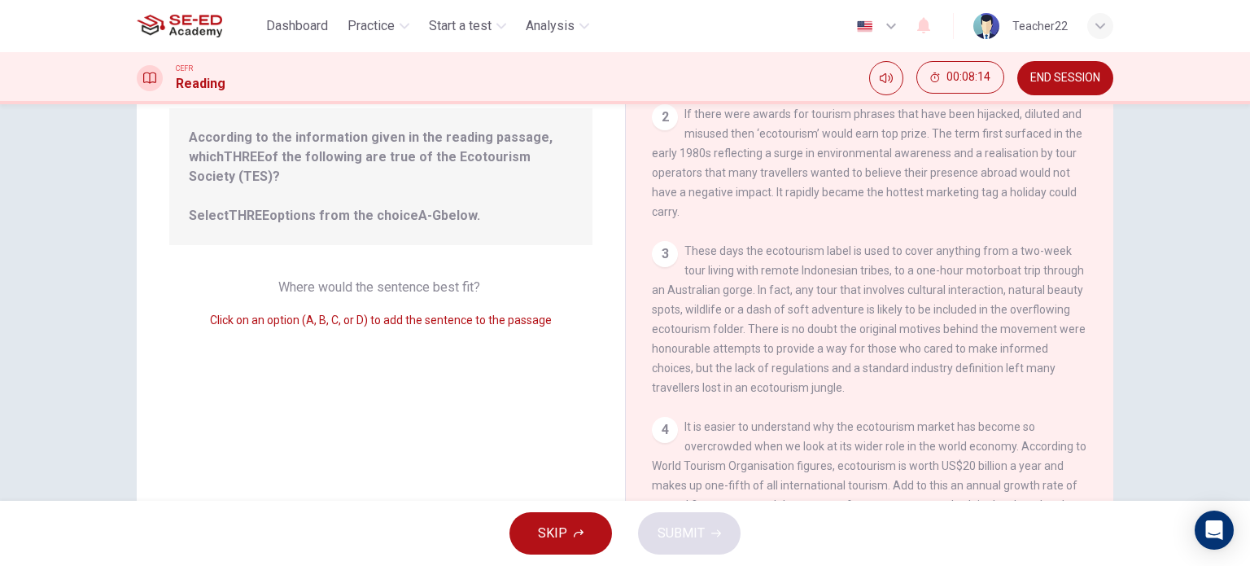
click at [534, 313] on span "Click on an option (A, B, C, or D) to add the sentence to the passage" at bounding box center [381, 319] width 342 height 13
drag, startPoint x: 540, startPoint y: 306, endPoint x: 606, endPoint y: 291, distance: 68.5
click at [589, 302] on div "Question 7 Look at the four that indicate where the following sentence could be…" at bounding box center [381, 257] width 488 height 566
drag, startPoint x: 653, startPoint y: 242, endPoint x: 664, endPoint y: 260, distance: 21.2
click at [659, 247] on div "3 These days the ecotourism label is used to cover anything from a two-week tou…" at bounding box center [870, 319] width 436 height 156
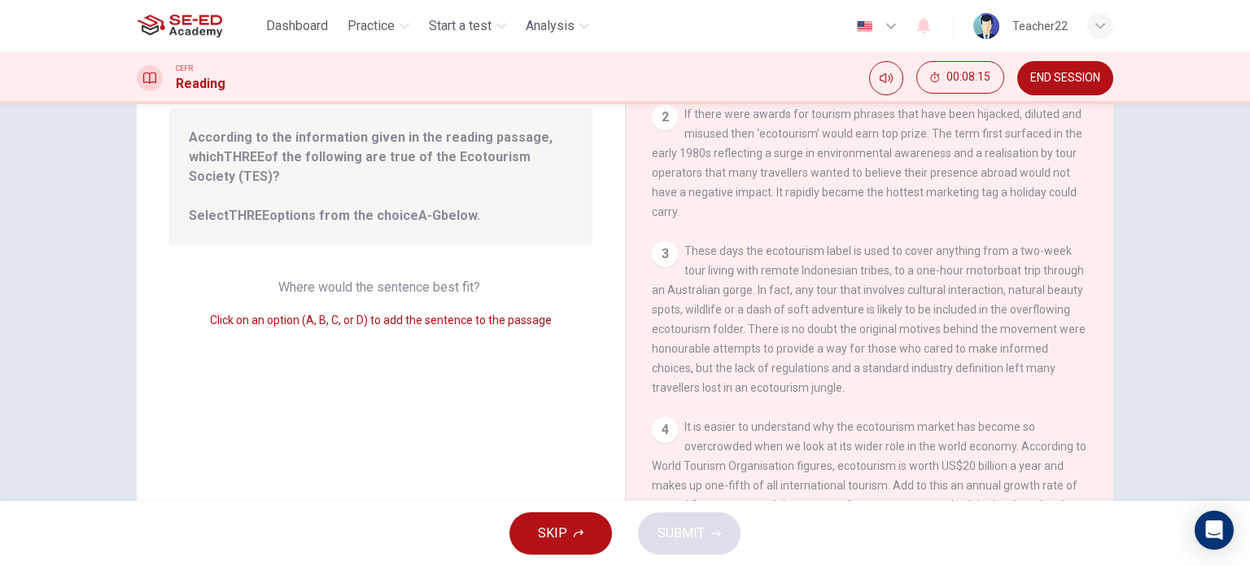
click at [668, 282] on div "3 These days the ecotourism label is used to cover anything from a two-week tou…" at bounding box center [870, 319] width 436 height 156
drag, startPoint x: 669, startPoint y: 265, endPoint x: 703, endPoint y: 265, distance: 33.4
click at [669, 269] on div "3 These days the ecotourism label is used to cover anything from a two-week tou…" at bounding box center [870, 319] width 436 height 156
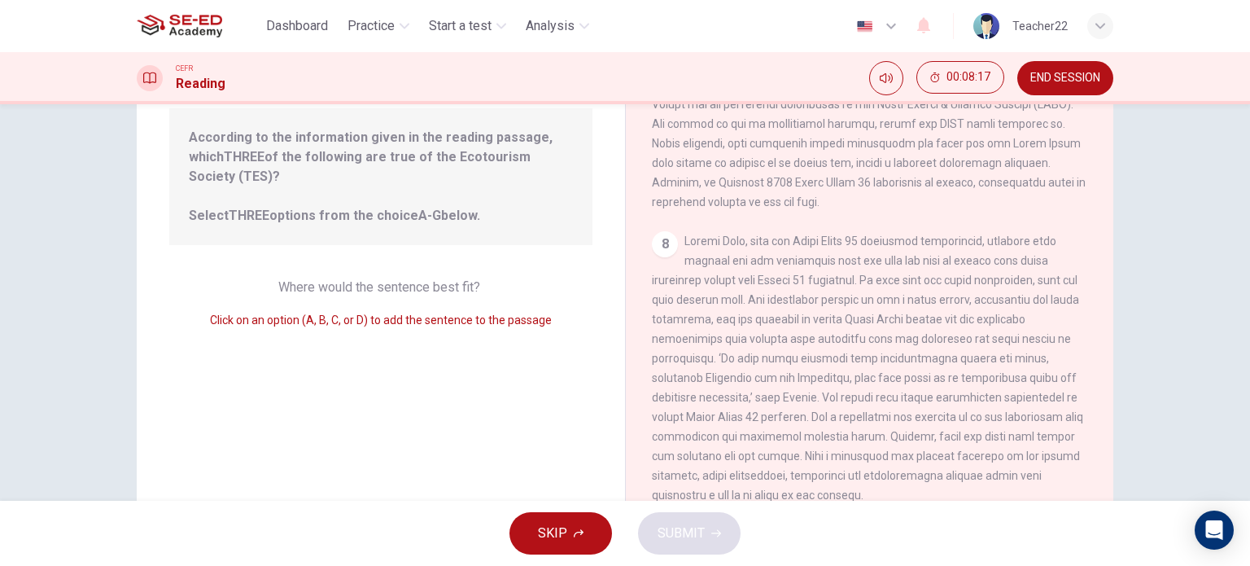
drag, startPoint x: 835, startPoint y: 331, endPoint x: 834, endPoint y: 371, distance: 39.9
click at [835, 370] on div "8" at bounding box center [870, 368] width 436 height 274
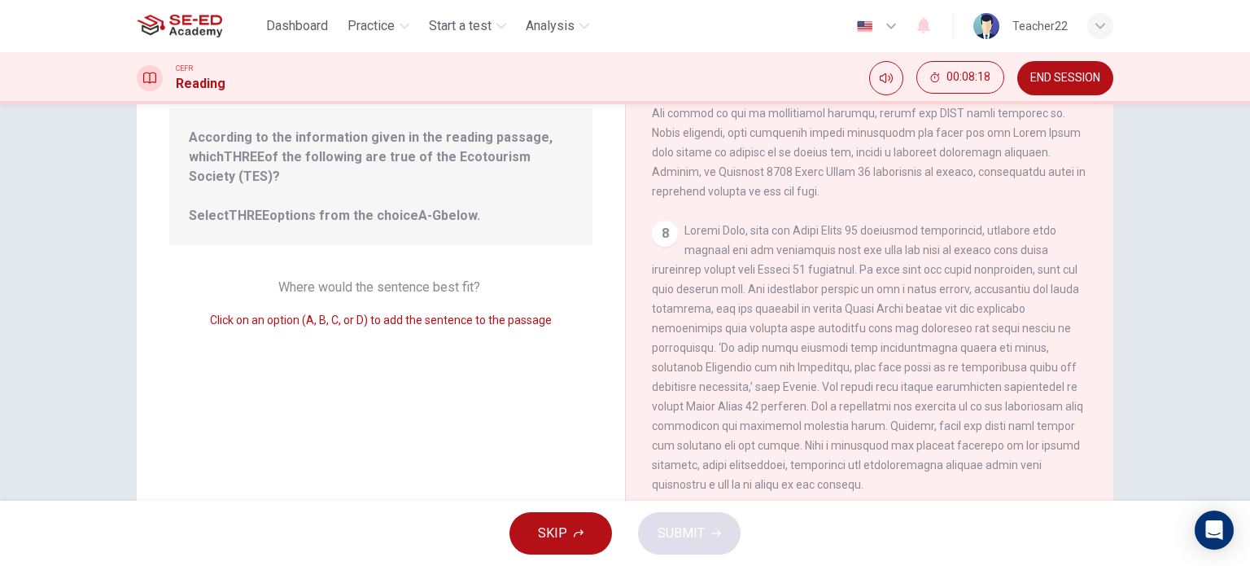
scroll to position [1283, 0]
drag, startPoint x: 831, startPoint y: 357, endPoint x: 832, endPoint y: 369, distance: 12.2
click at [832, 367] on div "8" at bounding box center [870, 358] width 436 height 274
click at [832, 367] on span at bounding box center [867, 357] width 431 height 267
click at [720, 385] on span at bounding box center [867, 357] width 431 height 267
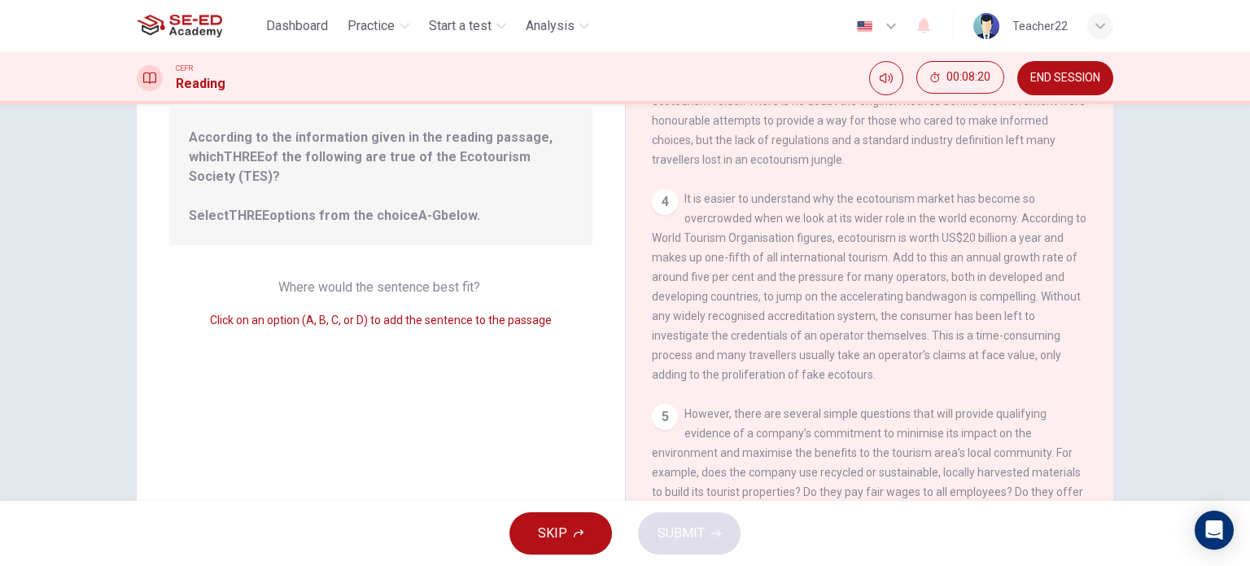
scroll to position [0, 0]
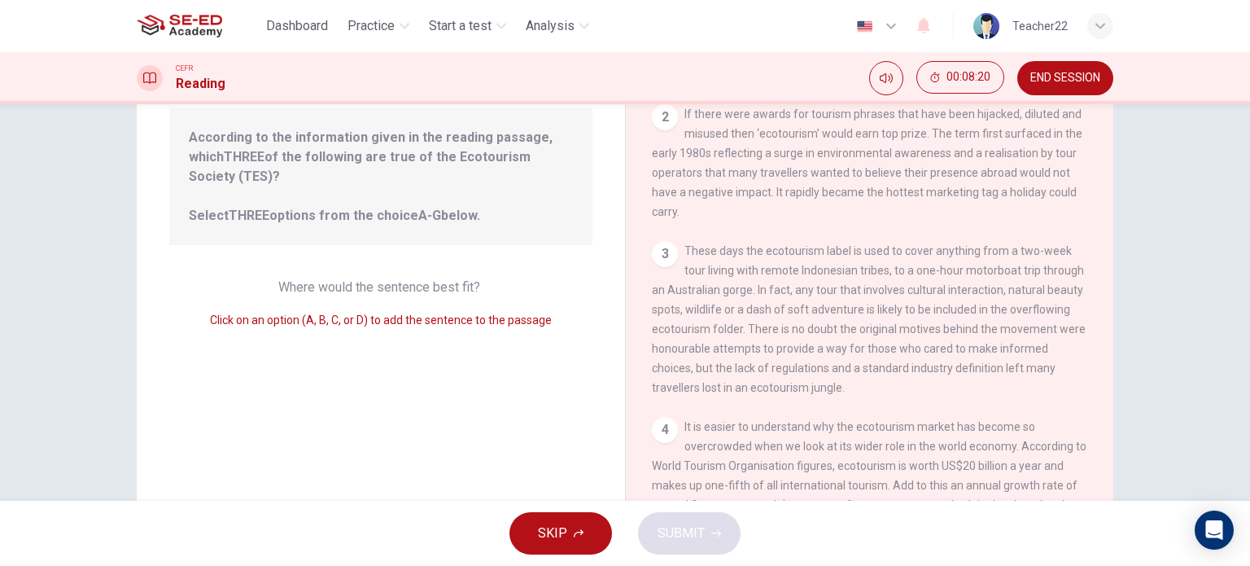
click at [804, 217] on div "2 If there were awards for tourism phrases that have been hijacked, diluted and…" at bounding box center [870, 162] width 436 height 117
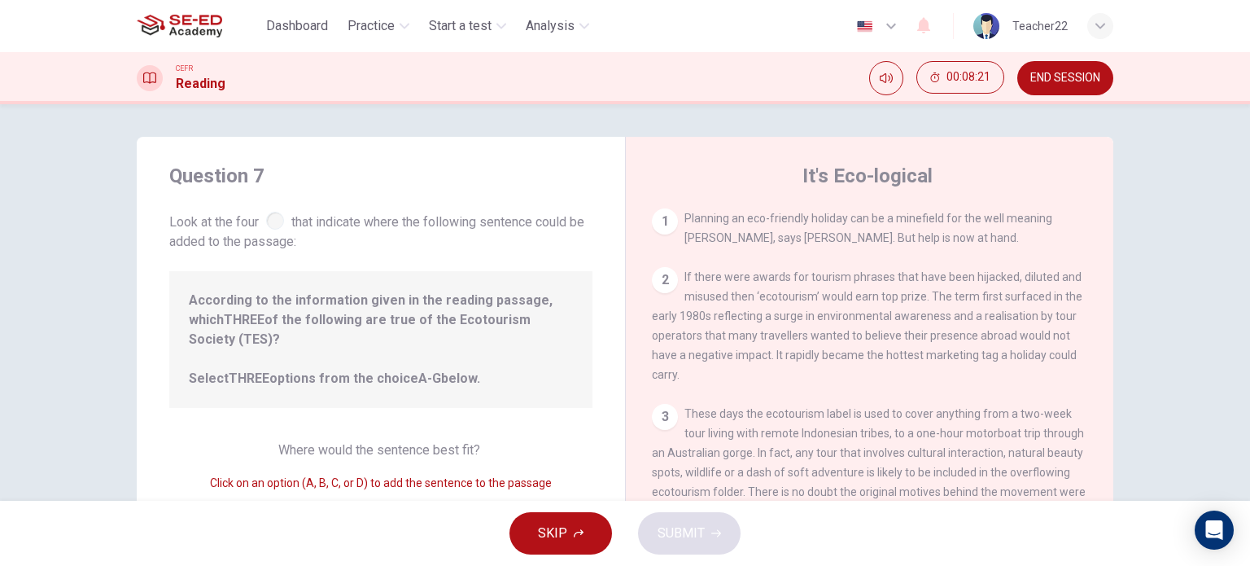
drag, startPoint x: 804, startPoint y: 221, endPoint x: 806, endPoint y: 230, distance: 9.9
click at [806, 228] on div "1 Planning an eco-friendly holiday can be a minefield for the well meaning trav…" at bounding box center [870, 227] width 436 height 39
click at [805, 228] on div "1 Planning an eco-friendly holiday can be a minefield for the well meaning trav…" at bounding box center [870, 227] width 436 height 39
drag, startPoint x: 825, startPoint y: 165, endPoint x: 837, endPoint y: 165, distance: 11.4
click at [837, 163] on h4 "It's Eco-logical" at bounding box center [868, 176] width 130 height 26
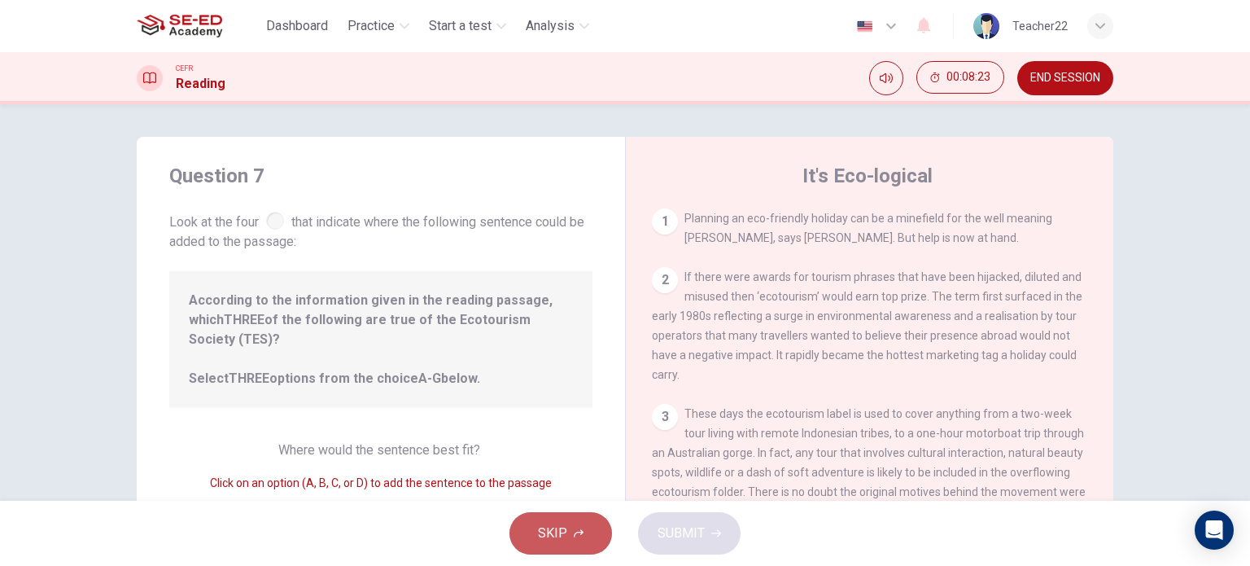
click at [567, 532] on button "SKIP" at bounding box center [561, 533] width 103 height 42
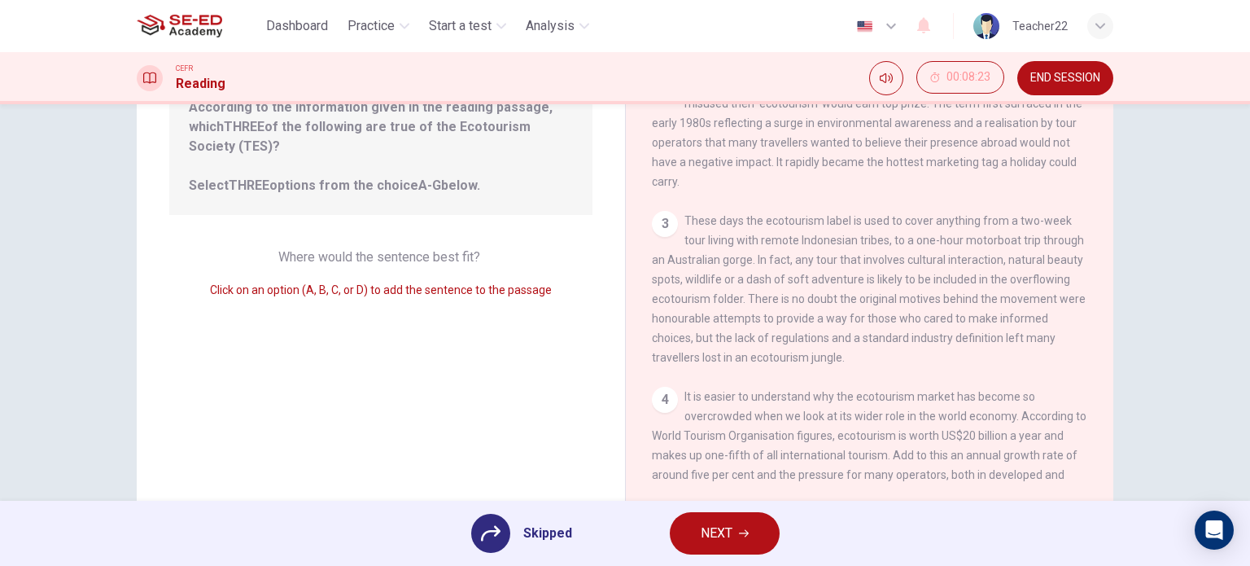
scroll to position [234, 0]
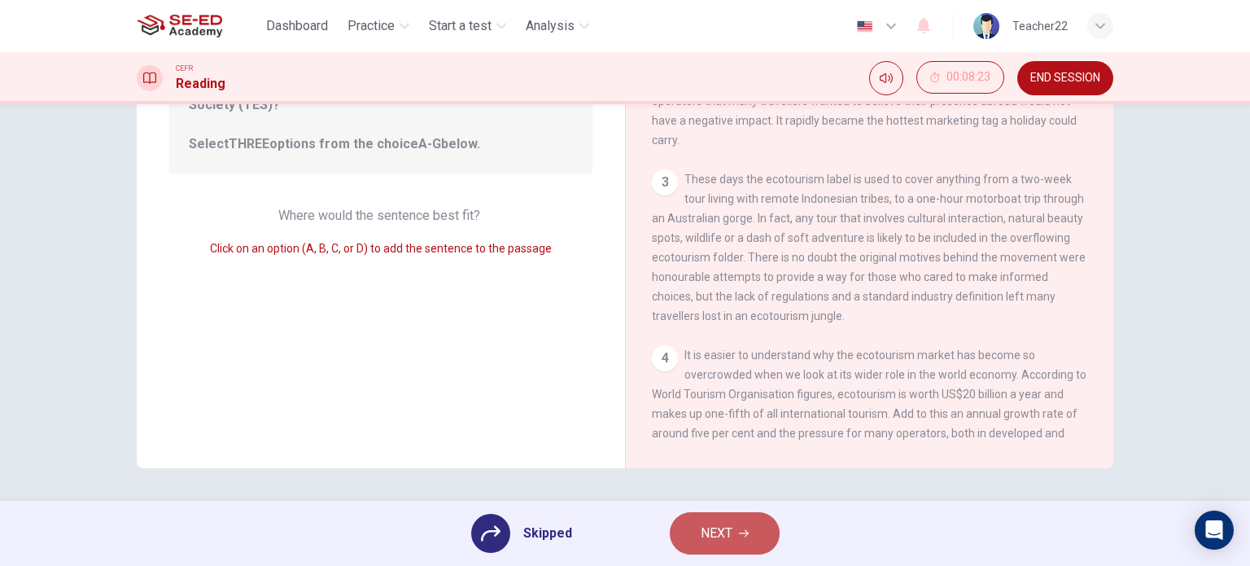
click at [716, 518] on button "NEXT" at bounding box center [725, 533] width 110 height 42
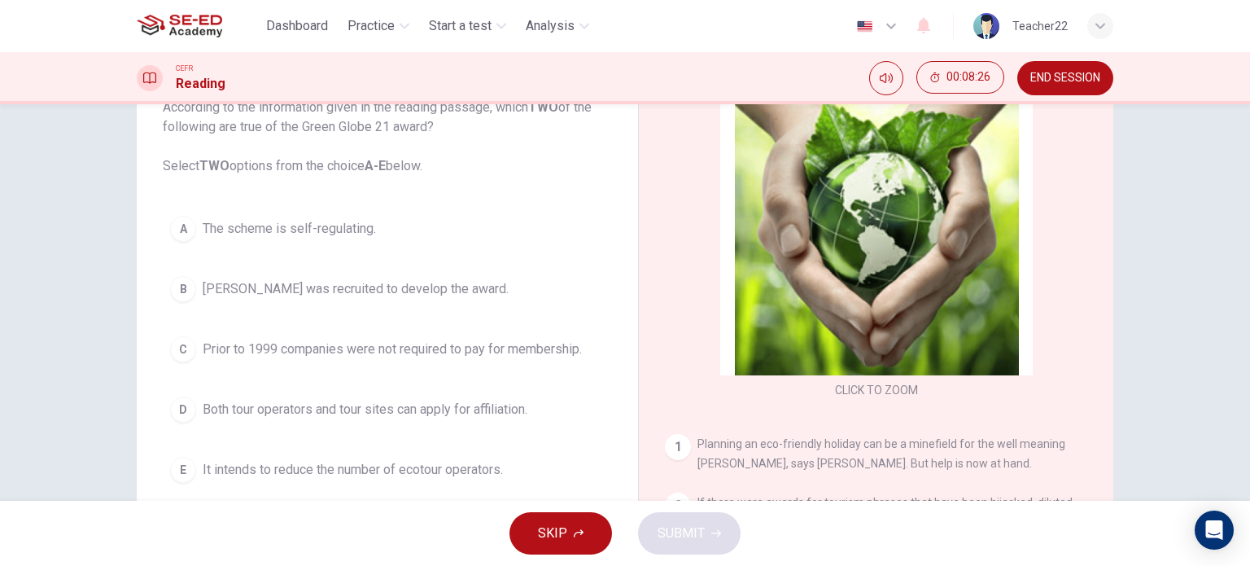
scroll to position [72, 0]
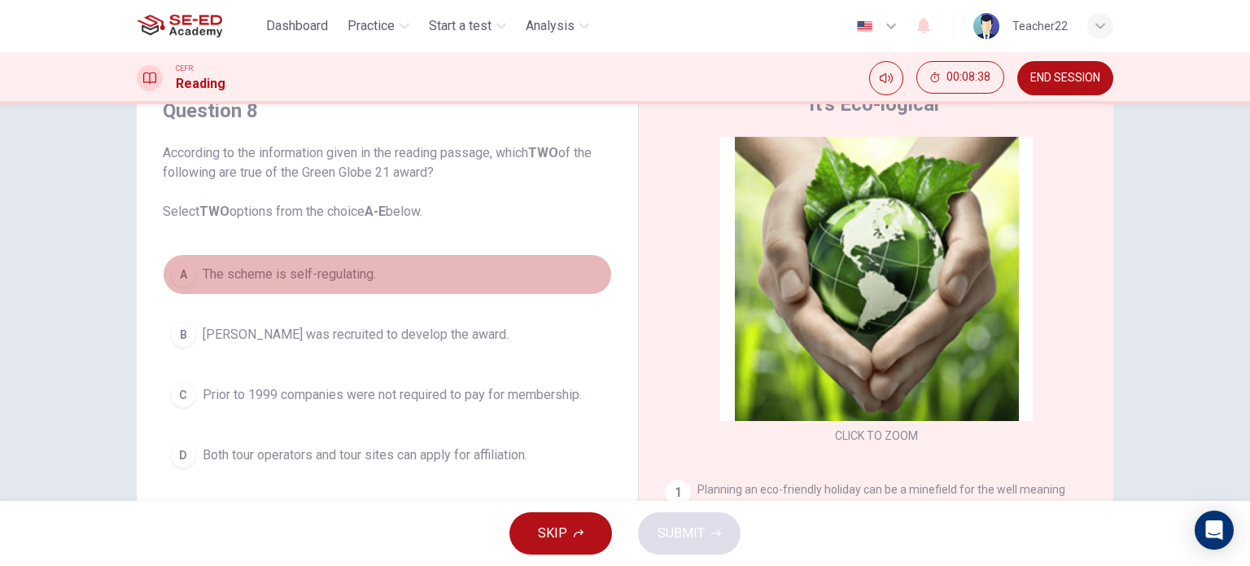
click at [170, 282] on div "A" at bounding box center [183, 274] width 26 height 26
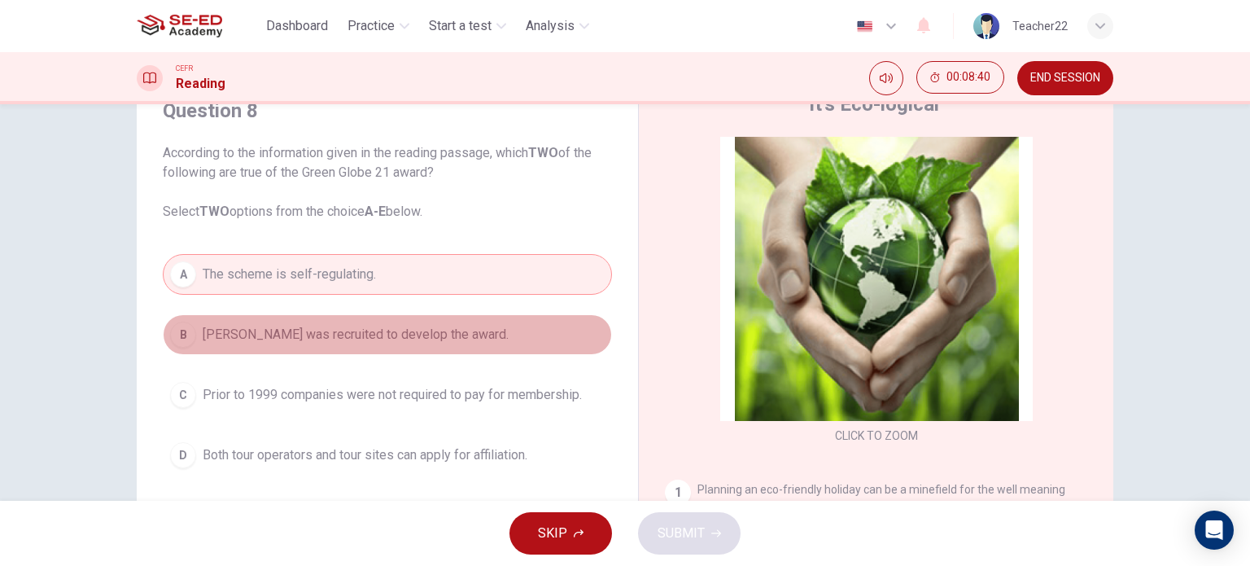
drag, startPoint x: 192, startPoint y: 345, endPoint x: 192, endPoint y: 354, distance: 9.0
click at [192, 345] on button "B Amanda Marks was recruited to develop the award." at bounding box center [387, 334] width 449 height 41
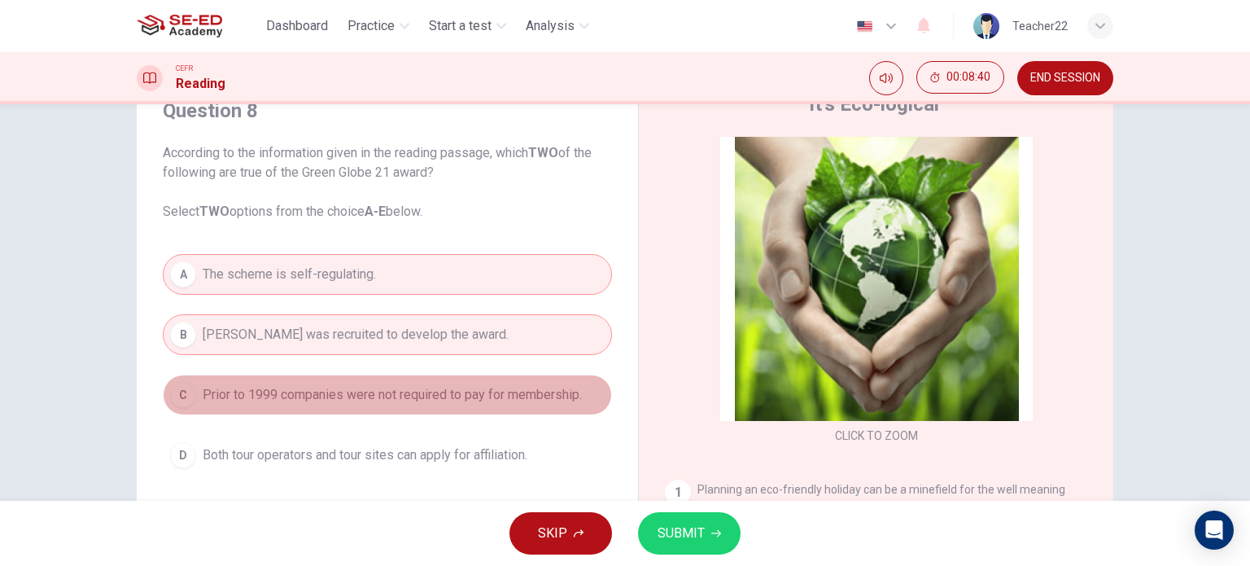
click at [199, 406] on button "C Prior to 1999 companies were not required to pay for membership." at bounding box center [387, 394] width 449 height 41
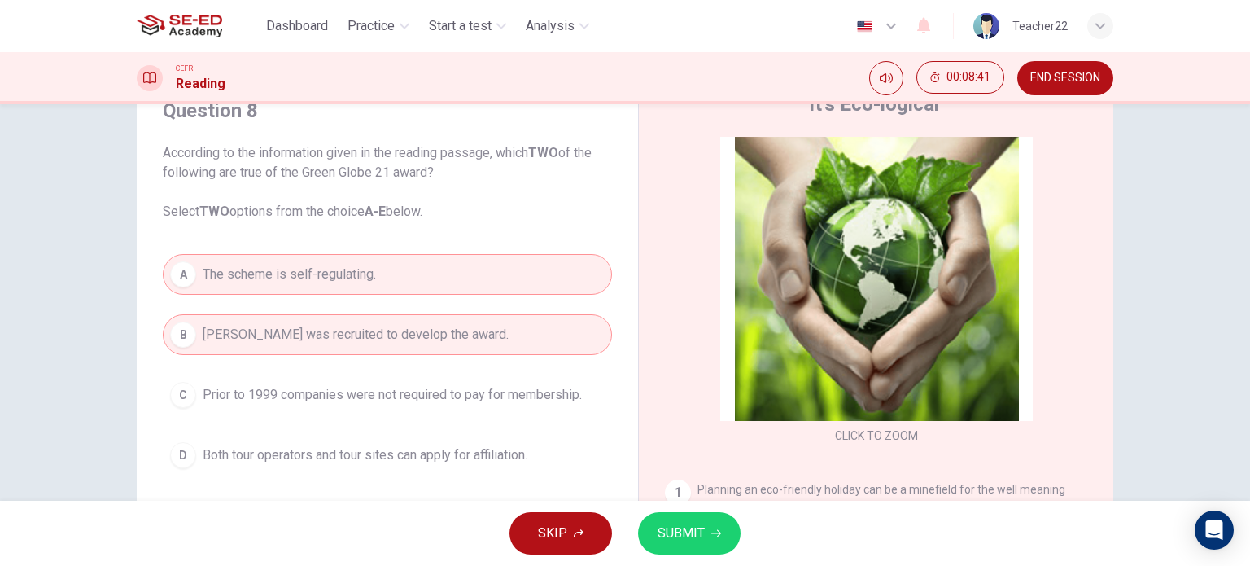
click at [199, 468] on button "D Both tour operators and tour sites can apply for affiliation." at bounding box center [387, 455] width 449 height 41
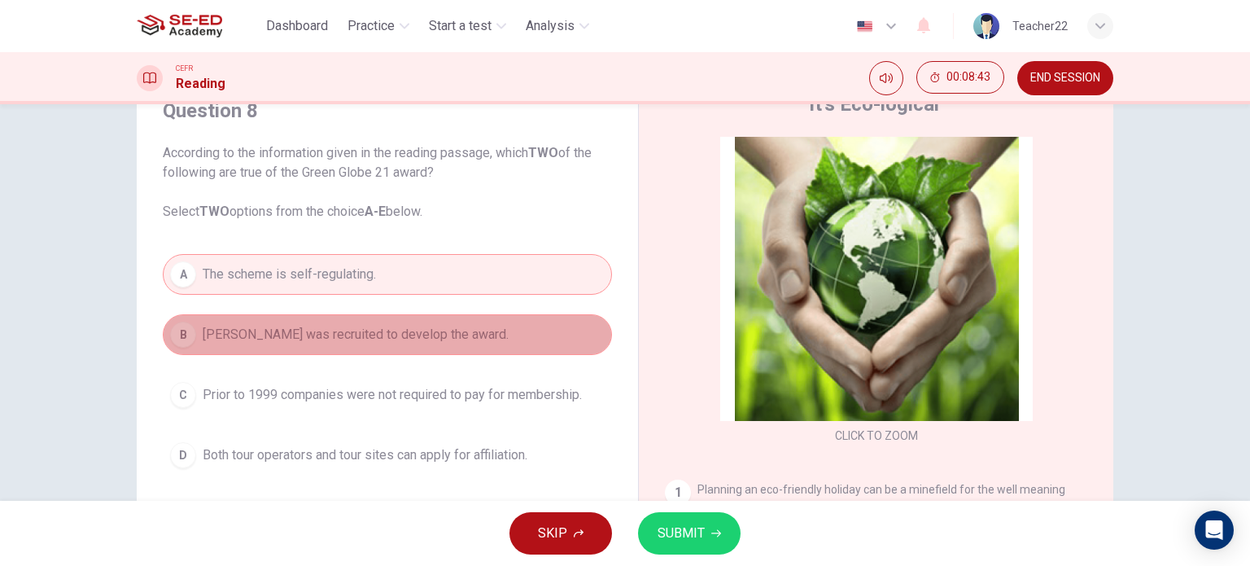
click at [237, 330] on span "Amanda Marks was recruited to develop the award." at bounding box center [356, 335] width 306 height 20
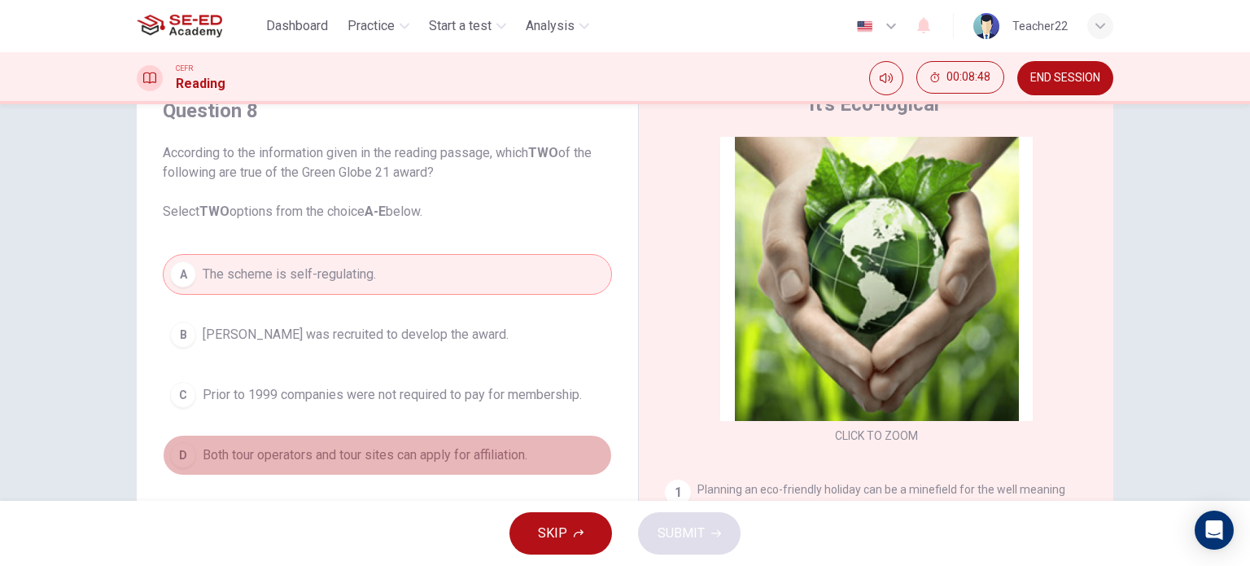
drag, startPoint x: 277, startPoint y: 456, endPoint x: 274, endPoint y: 471, distance: 15.7
click at [275, 462] on span "Both tour operators and tour sites can apply for affiliation." at bounding box center [365, 455] width 325 height 20
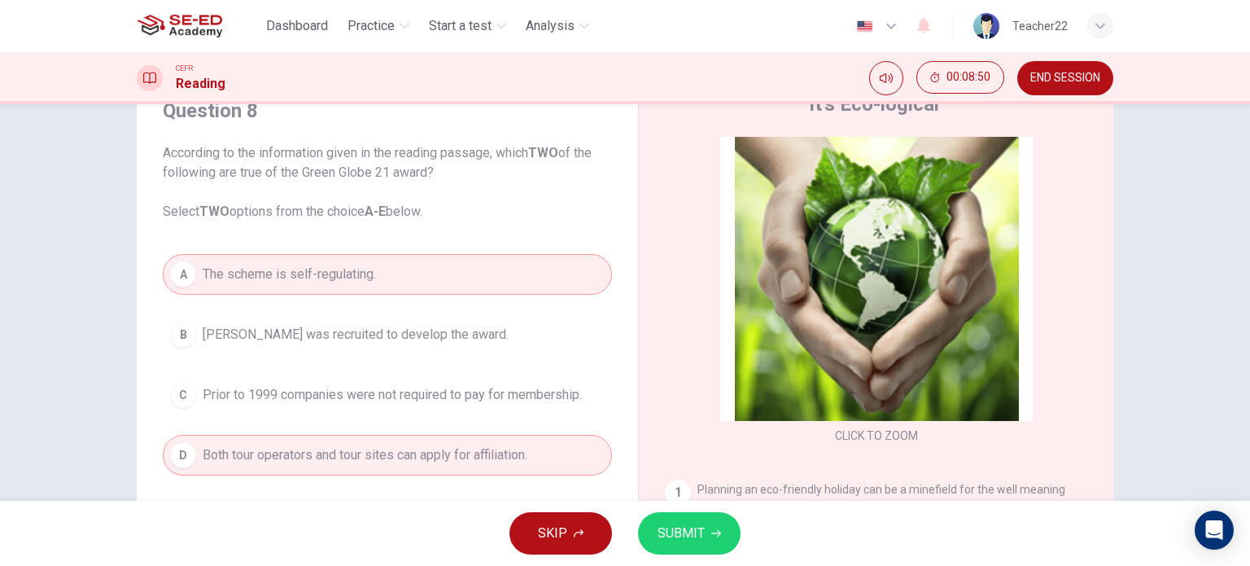
click at [712, 536] on icon "button" at bounding box center [717, 533] width 10 height 10
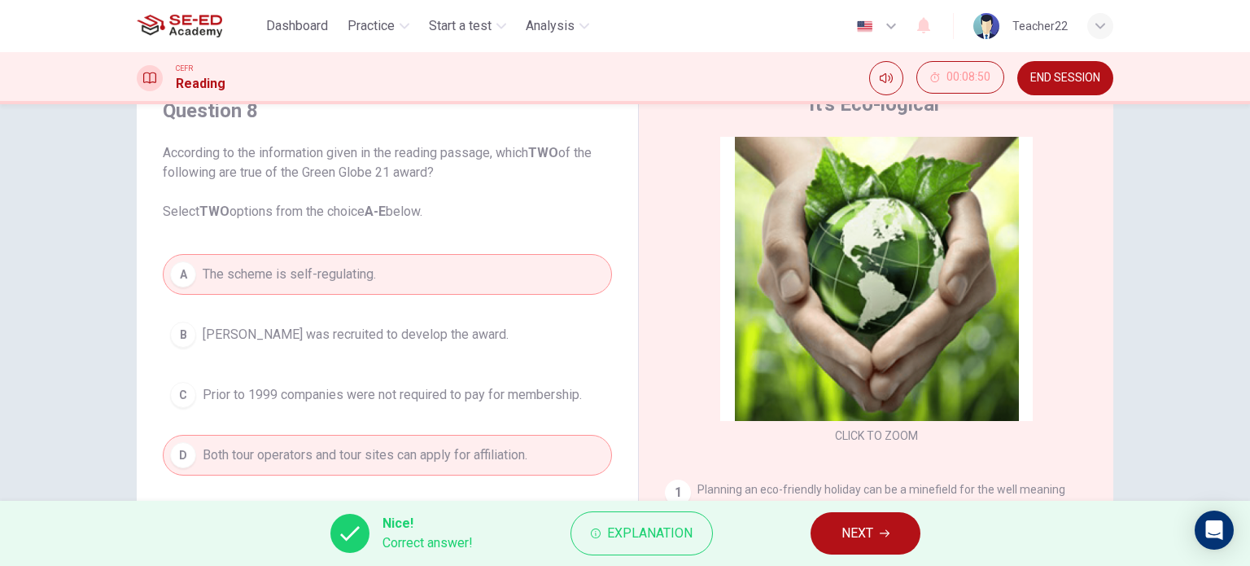
drag, startPoint x: 879, startPoint y: 505, endPoint x: 879, endPoint y: 515, distance: 10.6
click at [879, 509] on div "Nice! Correct answer! Explanation NEXT" at bounding box center [625, 533] width 1250 height 65
click at [879, 520] on button "NEXT" at bounding box center [866, 533] width 110 height 42
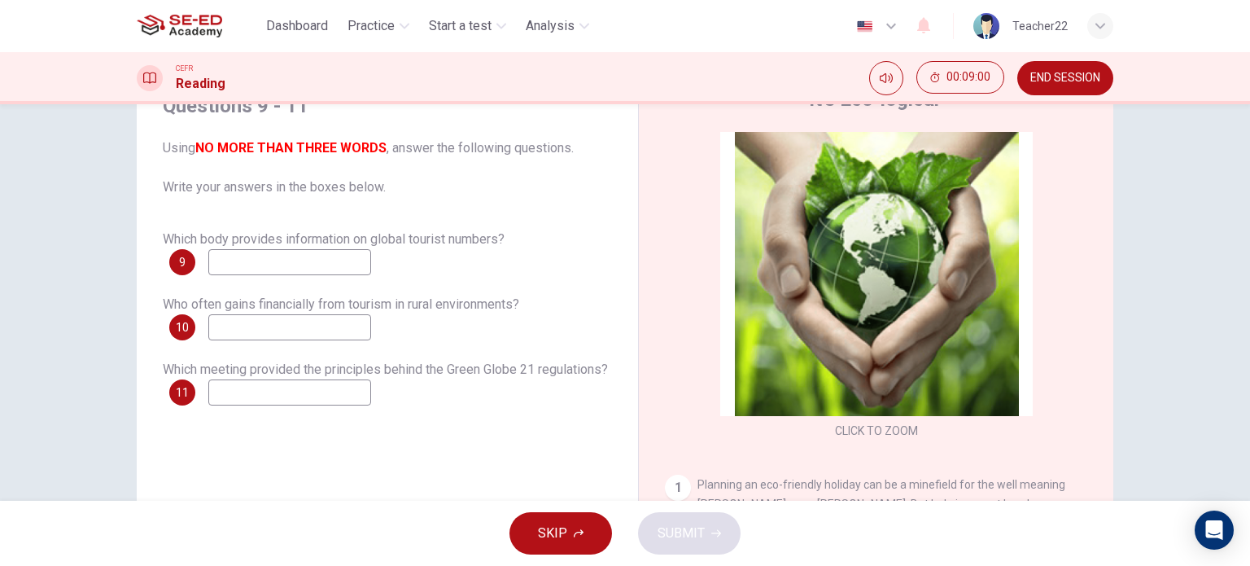
scroll to position [81, 0]
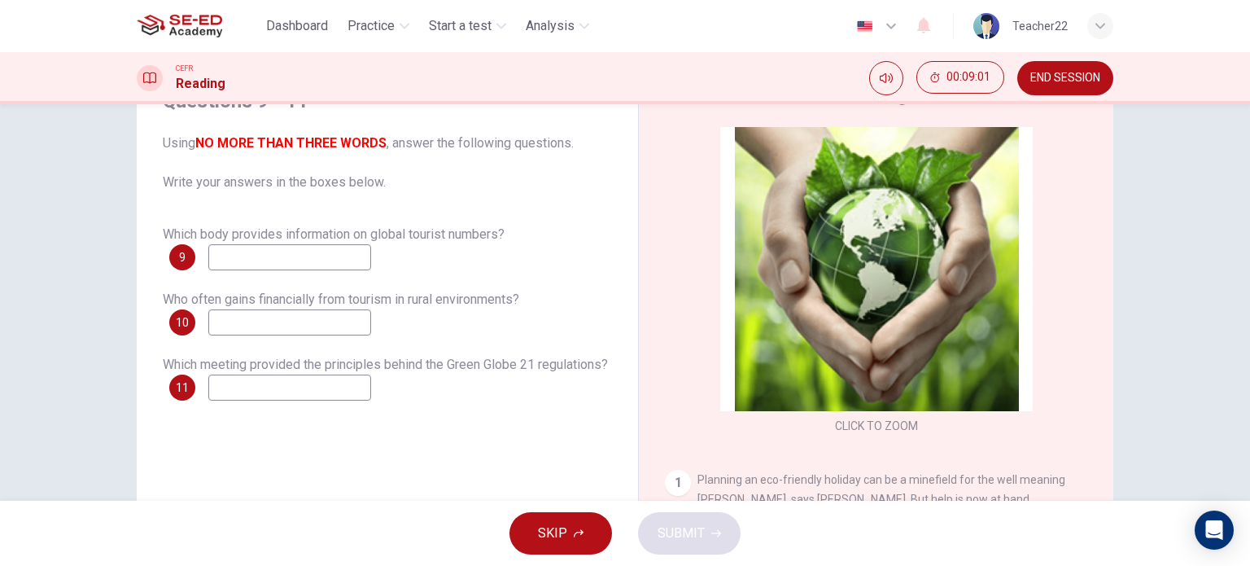
click at [306, 247] on input at bounding box center [289, 257] width 163 height 26
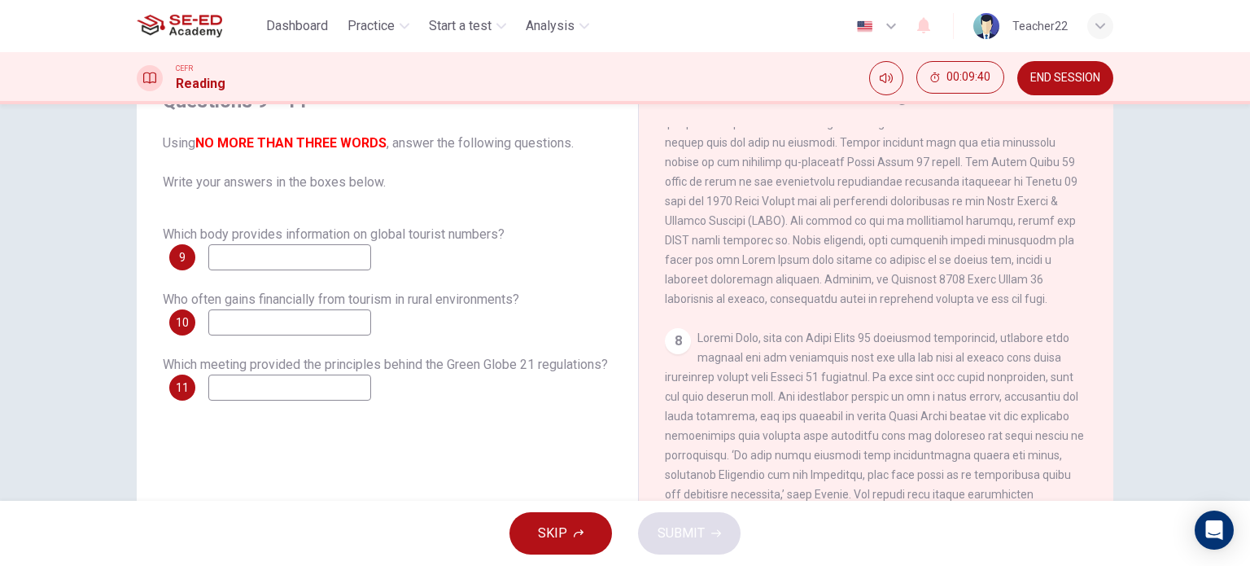
scroll to position [1628, 0]
click at [322, 256] on input at bounding box center [289, 257] width 163 height 26
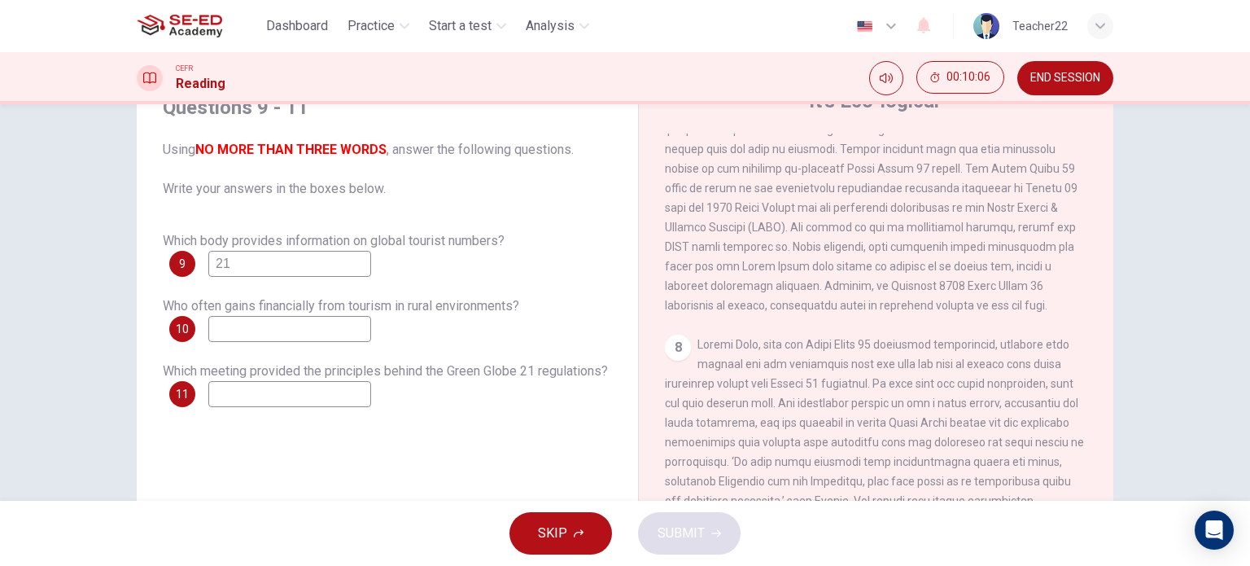
scroll to position [72, 0]
type input "21"
click at [348, 327] on input at bounding box center [289, 332] width 163 height 26
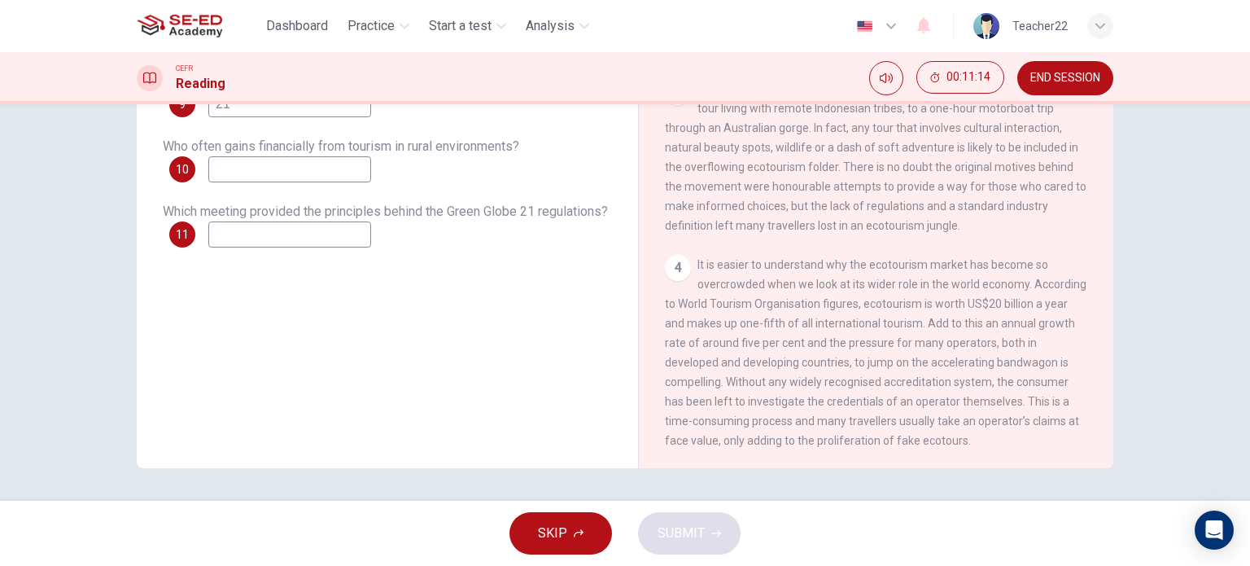
scroll to position [439, 0]
click at [294, 164] on input at bounding box center [289, 169] width 163 height 26
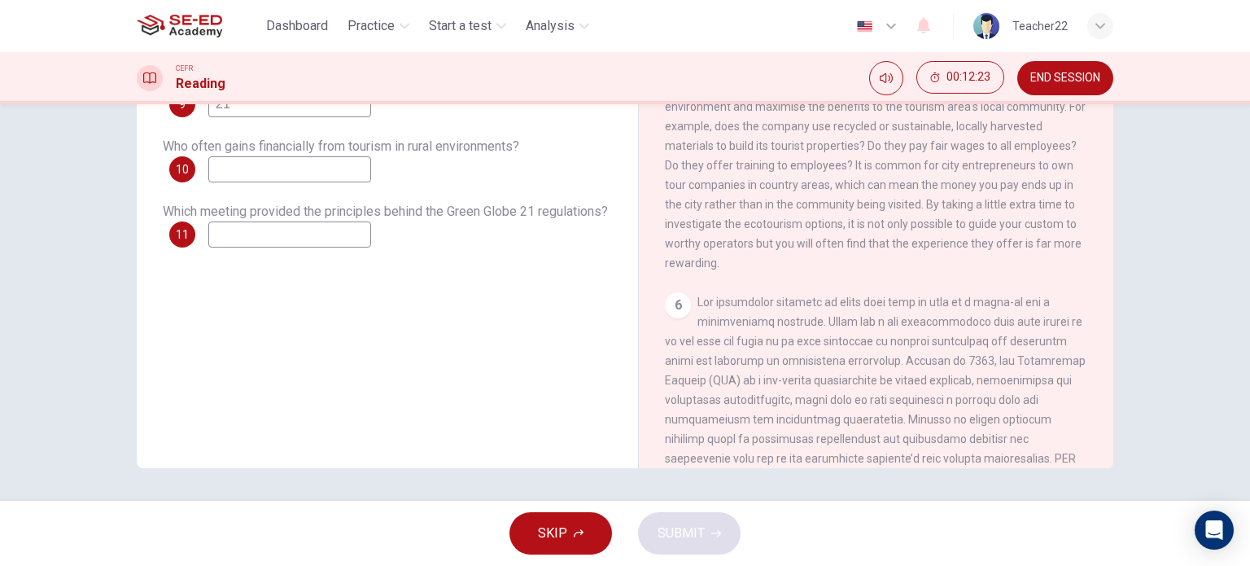
scroll to position [846, 0]
drag, startPoint x: 900, startPoint y: 264, endPoint x: 965, endPoint y: 269, distance: 64.5
click at [965, 268] on span "However, there are several simple questions that will provide qualifying eviden…" at bounding box center [875, 164] width 421 height 208
drag, startPoint x: 957, startPoint y: 266, endPoint x: 949, endPoint y: 255, distance: 14.0
click at [922, 250] on span "However, there are several simple questions that will provide qualifying eviden…" at bounding box center [875, 164] width 421 height 208
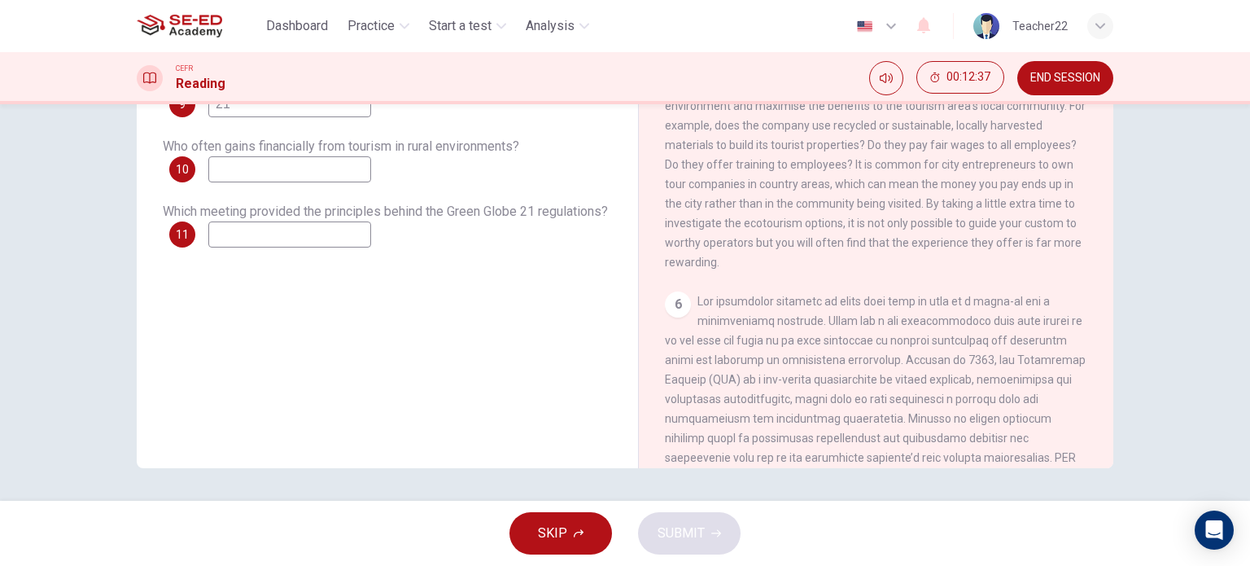
drag, startPoint x: 912, startPoint y: 261, endPoint x: 994, endPoint y: 266, distance: 82.4
click at [1000, 266] on span "However, there are several simple questions that will provide qualifying eviden…" at bounding box center [875, 164] width 421 height 208
click at [263, 177] on input at bounding box center [289, 169] width 163 height 26
click at [250, 156] on input "ำป" at bounding box center [289, 169] width 163 height 26
type input "ำ"
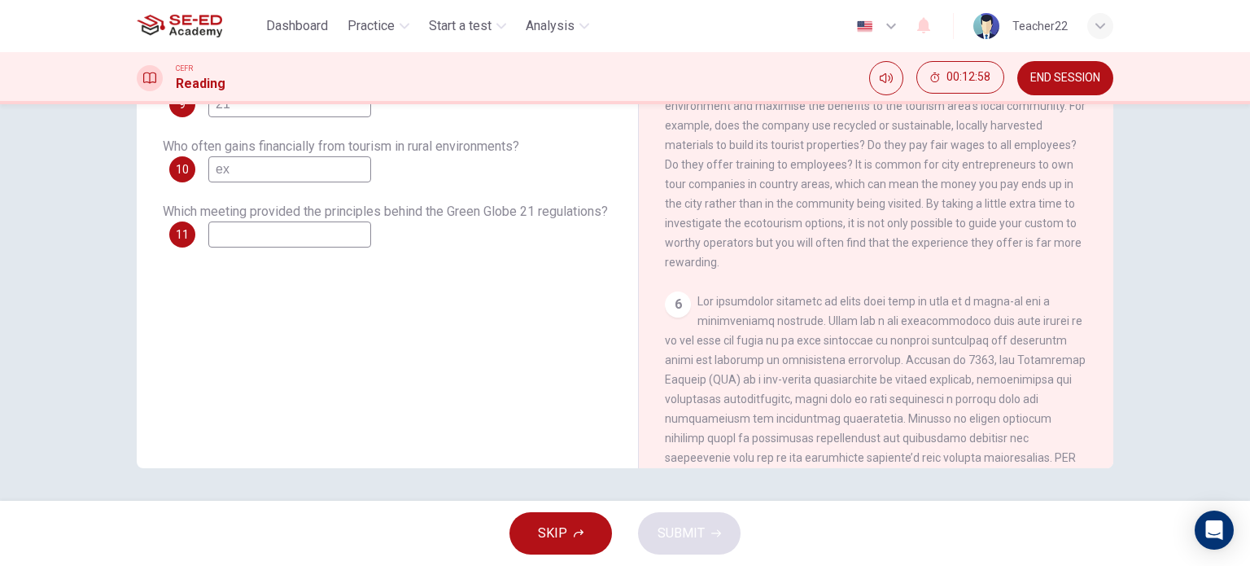
type input "e"
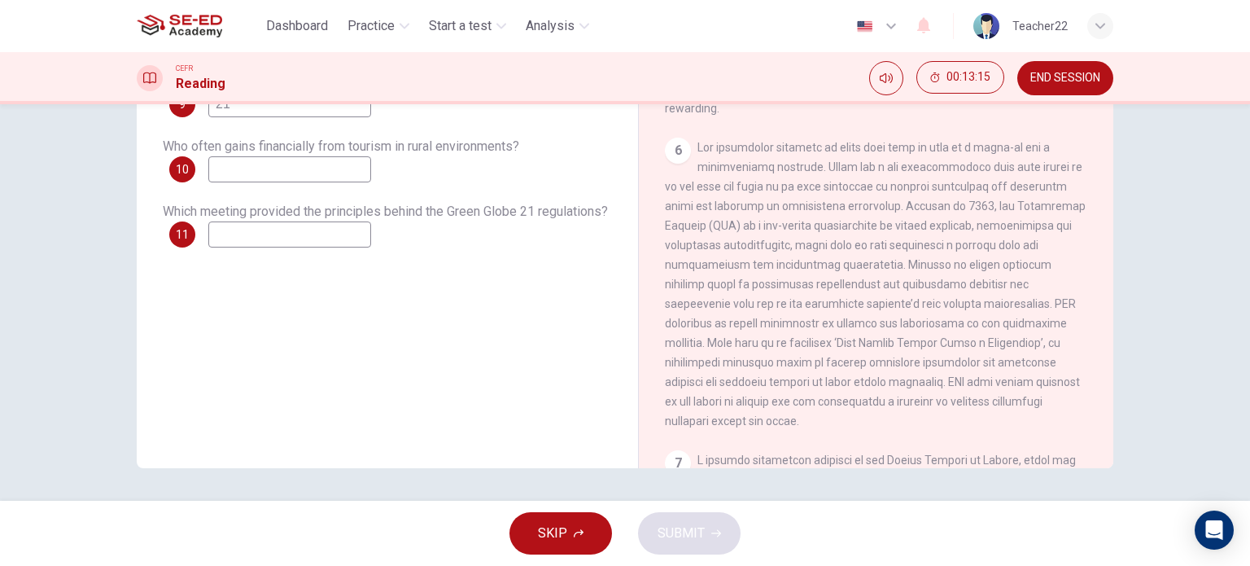
scroll to position [1009, 0]
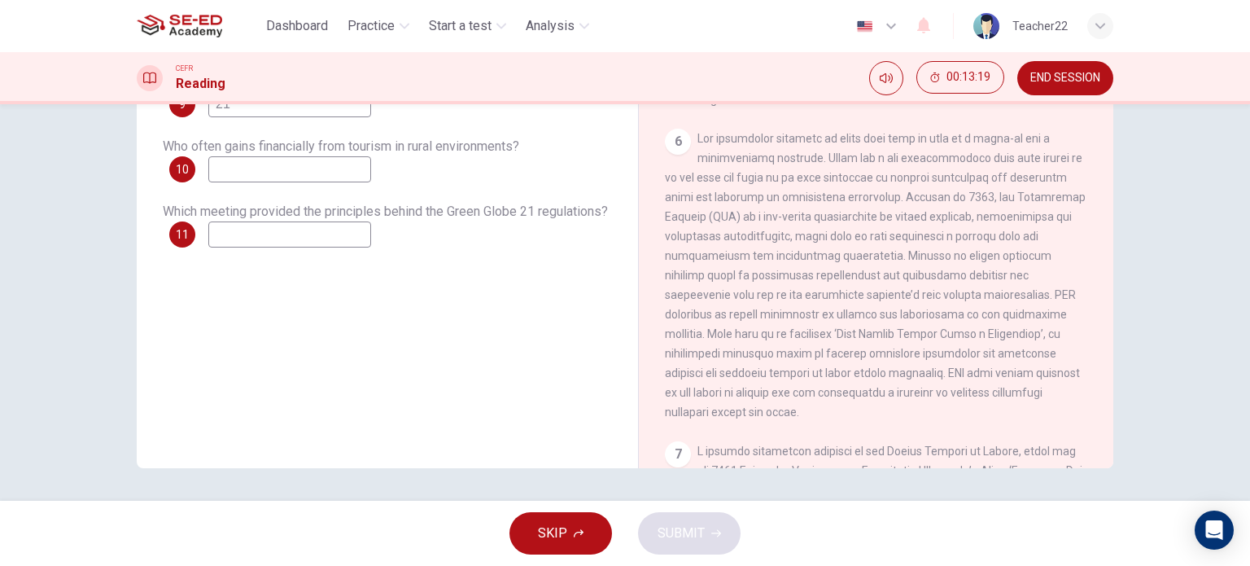
click at [345, 168] on input at bounding box center [289, 169] width 163 height 26
click at [254, 166] on input "wildernrss" at bounding box center [289, 169] width 163 height 26
click at [256, 172] on input "wildernrss" at bounding box center [289, 169] width 163 height 26
type input "wilderness"
click at [371, 240] on input at bounding box center [289, 234] width 163 height 26
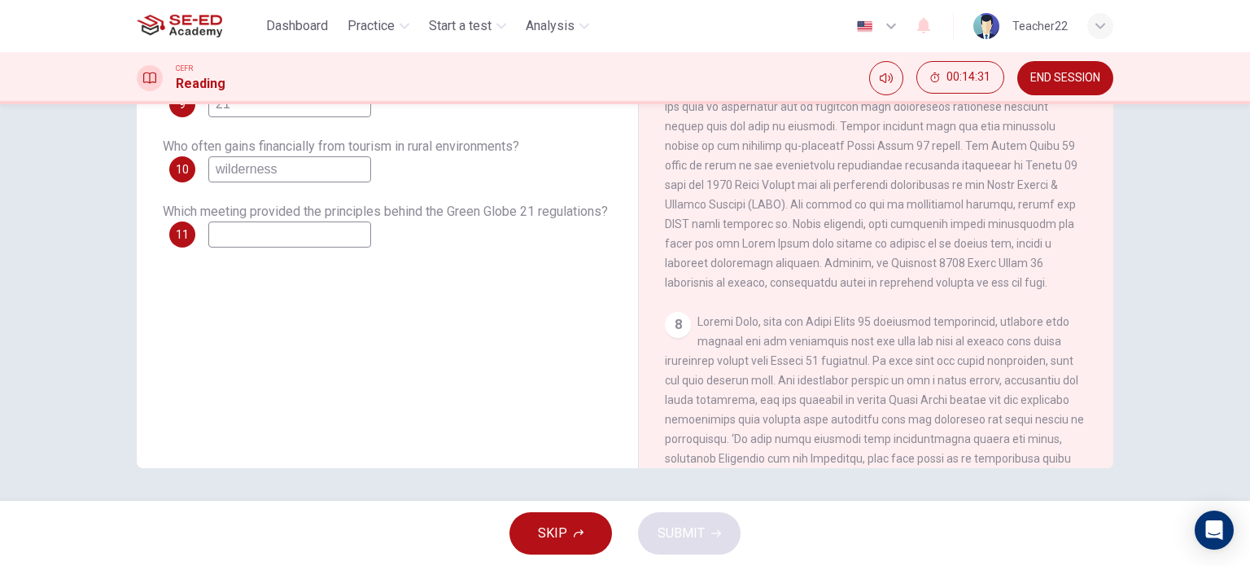
scroll to position [1497, 0]
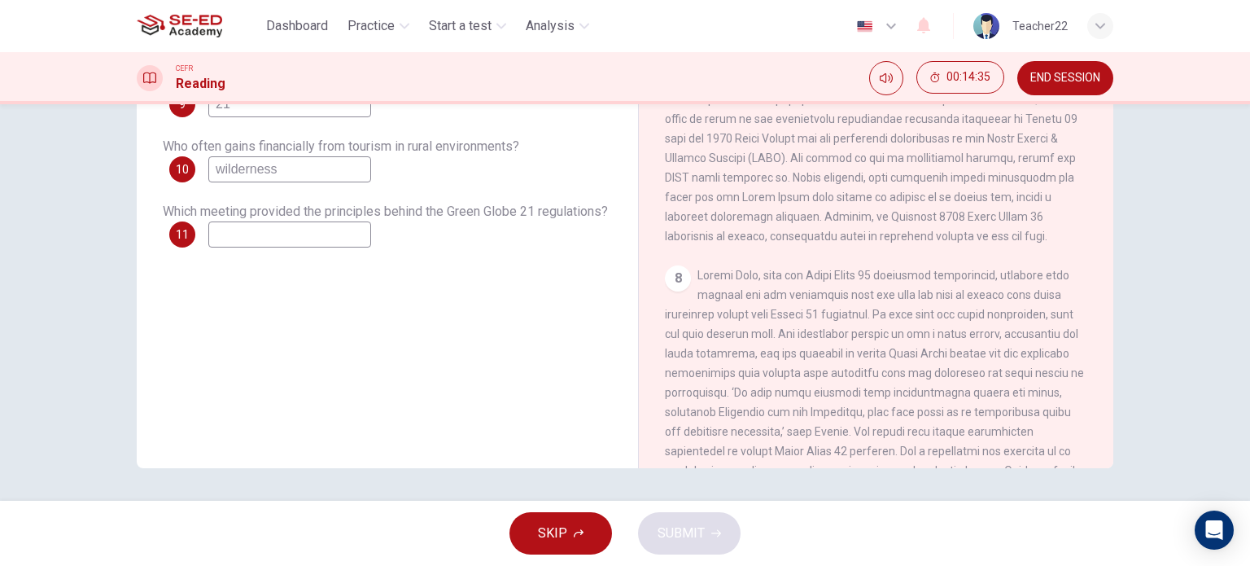
click at [352, 227] on input at bounding box center [289, 234] width 163 height 26
type input "m"
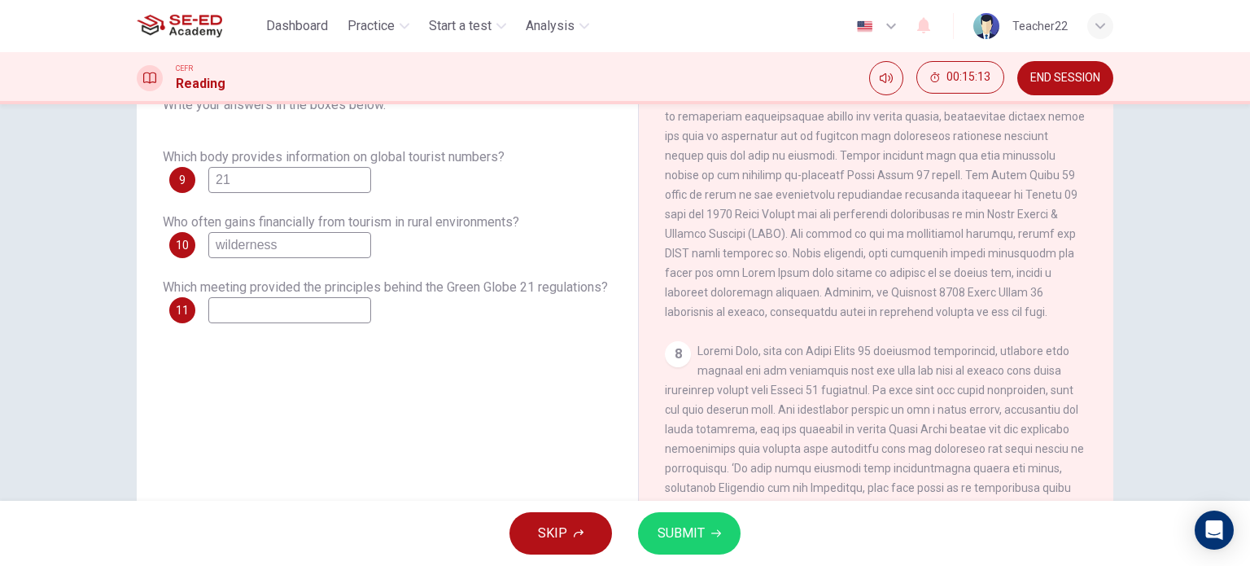
scroll to position [153, 0]
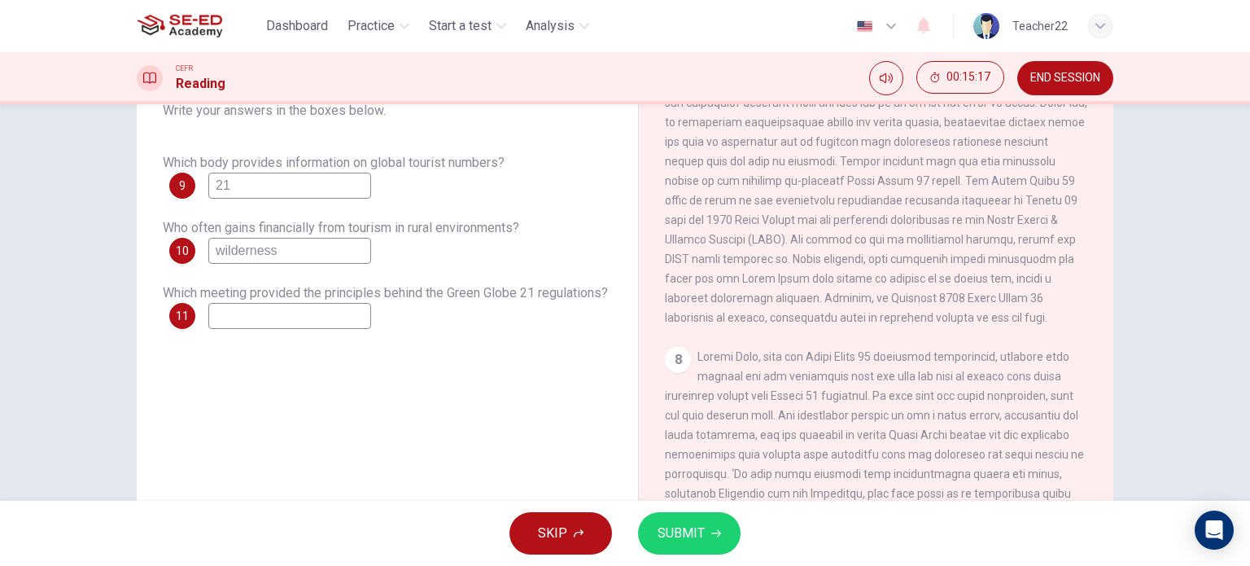
click at [368, 313] on input at bounding box center [289, 316] width 163 height 26
type input "Miriam Cain"
click at [666, 522] on span "SUBMIT" at bounding box center [681, 533] width 47 height 23
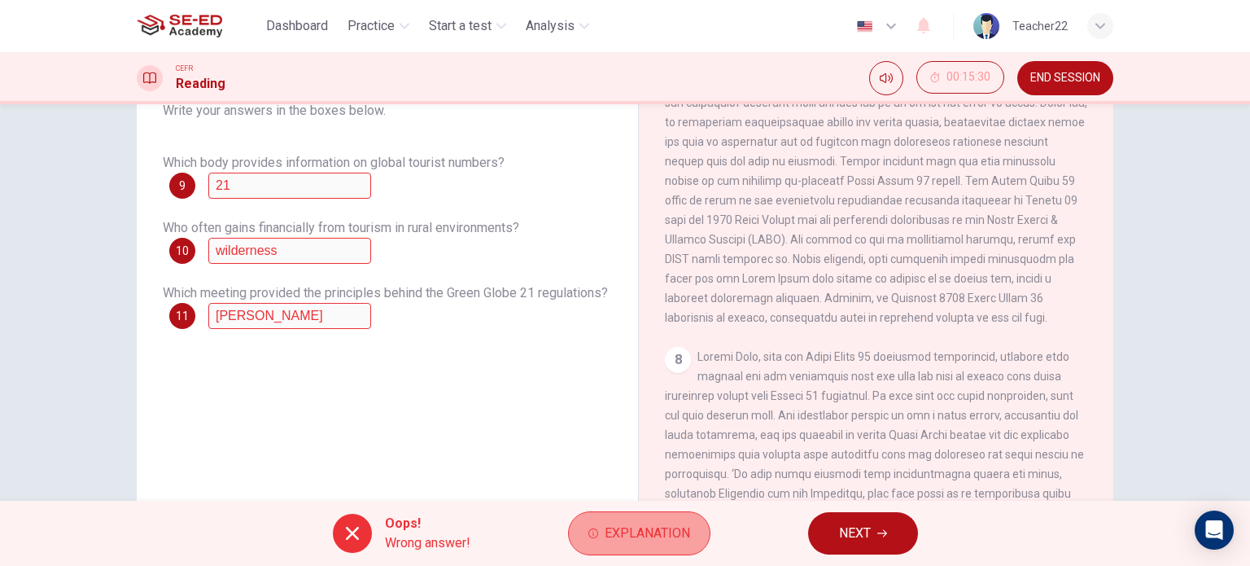
click at [617, 532] on span "Explanation" at bounding box center [647, 533] width 85 height 23
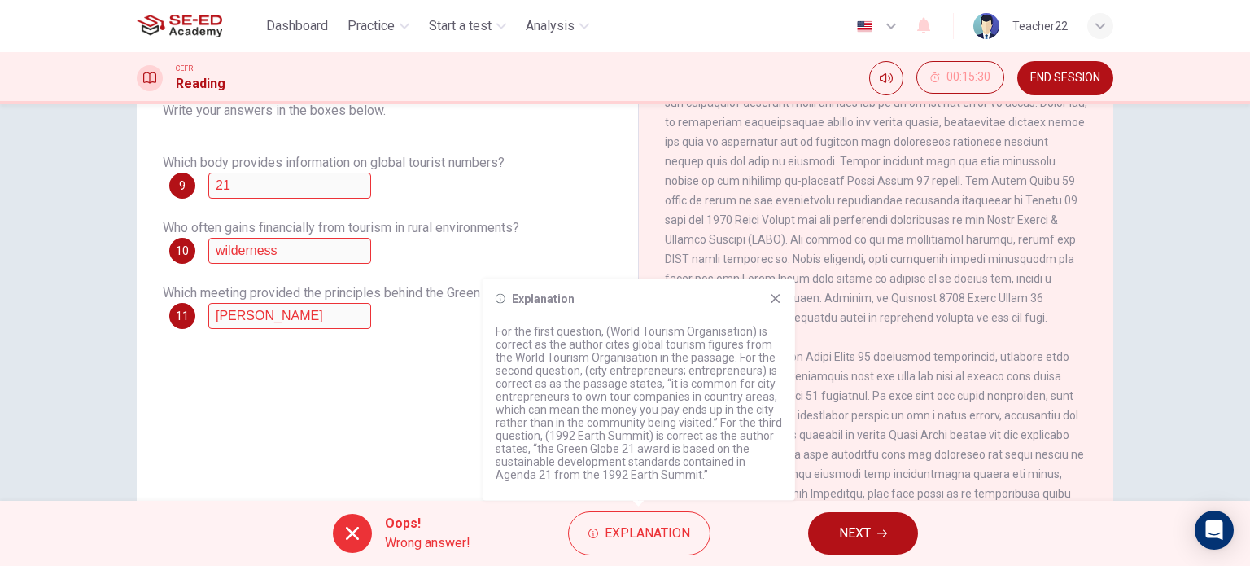
drag, startPoint x: 558, startPoint y: 210, endPoint x: 528, endPoint y: 231, distance: 36.8
click at [545, 217] on div "Which body provides information on global tourist numbers? 9 21 Who often gains…" at bounding box center [387, 241] width 449 height 176
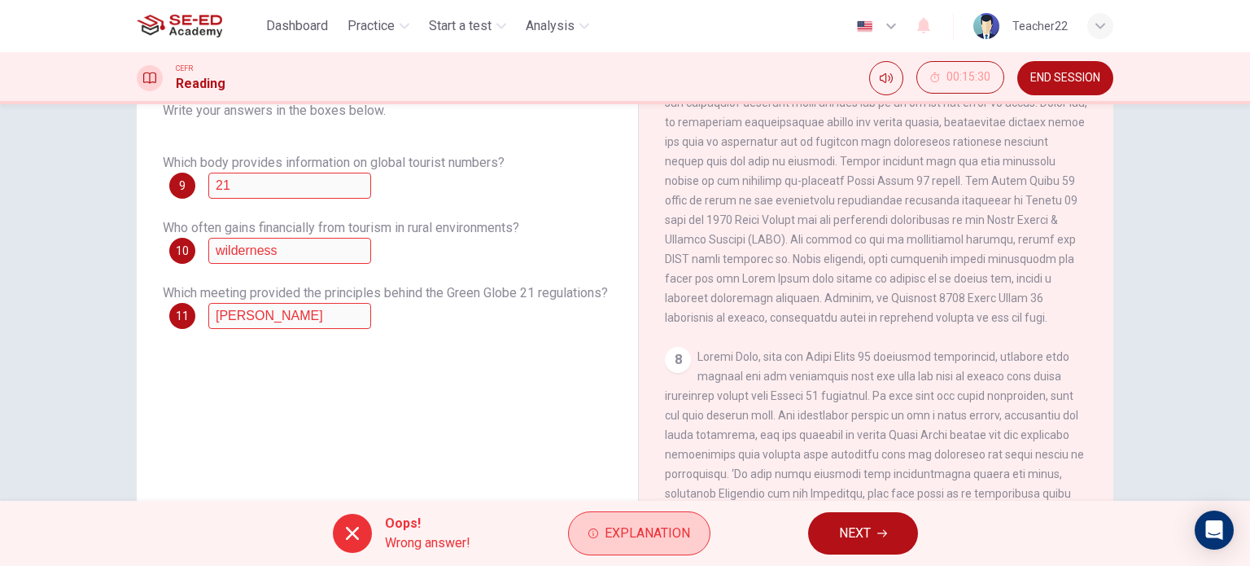
click at [668, 522] on span "Explanation" at bounding box center [647, 533] width 85 height 23
